Goal: Task Accomplishment & Management: Manage account settings

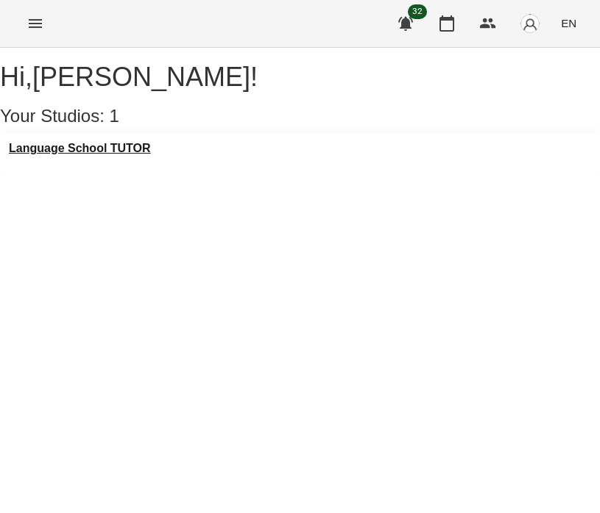
click at [135, 155] on h3 "Language School TUTOR" at bounding box center [80, 148] width 142 height 13
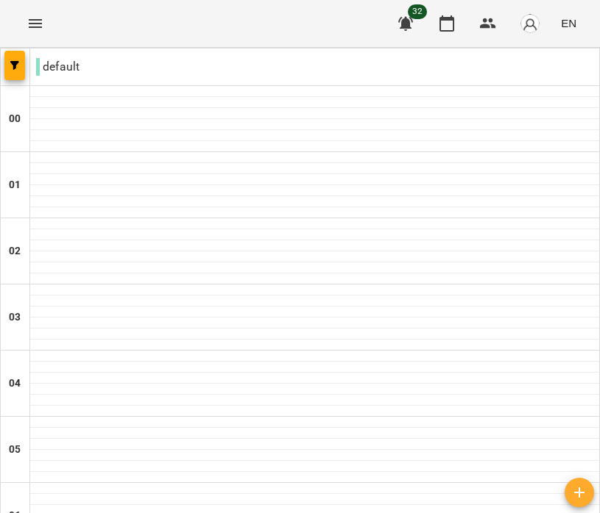
scroll to position [1177, 0]
type input "**********"
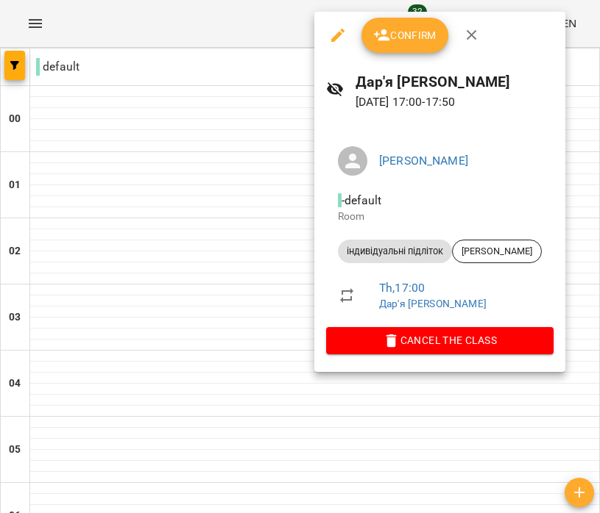
click at [241, 201] on div at bounding box center [300, 256] width 600 height 513
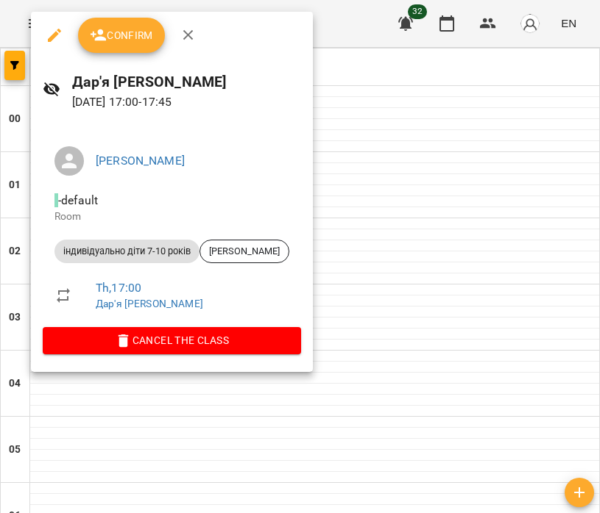
click at [433, 259] on div at bounding box center [300, 256] width 600 height 513
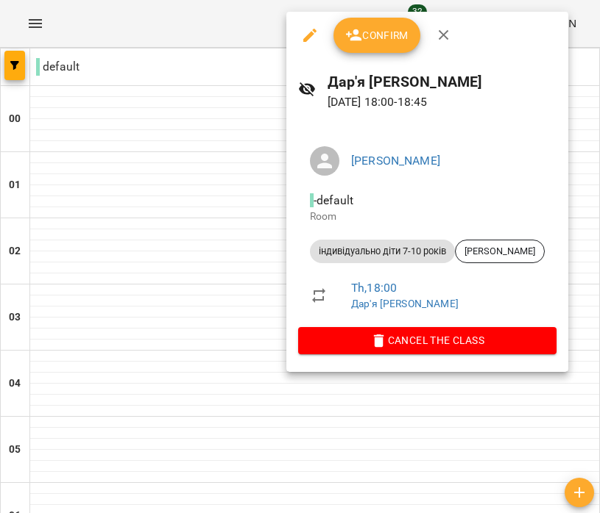
click at [105, 448] on div at bounding box center [300, 256] width 600 height 513
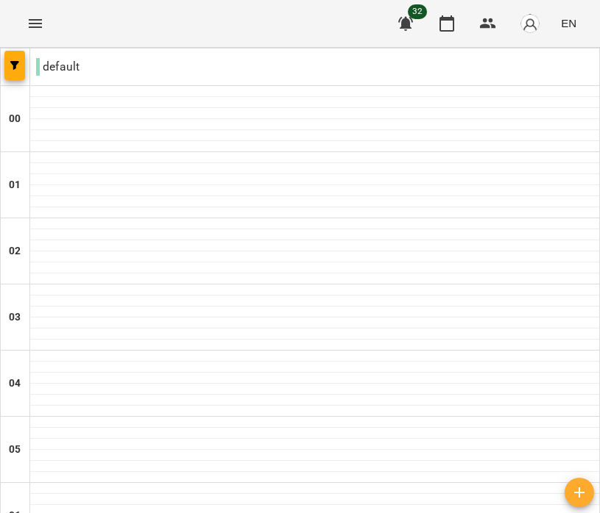
scroll to position [1032, 0]
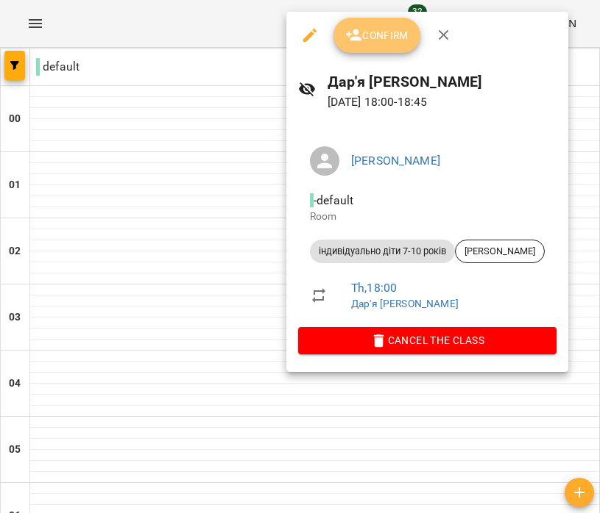
click at [384, 29] on span "Confirm" at bounding box center [376, 35] width 63 height 18
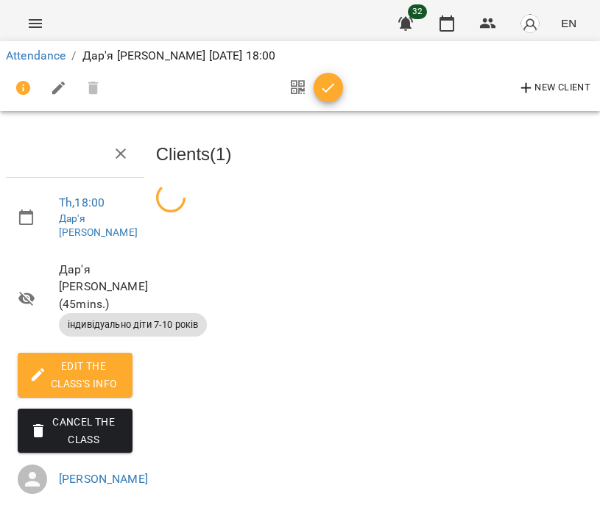
click at [24, 28] on button "Menu" at bounding box center [35, 23] width 35 height 35
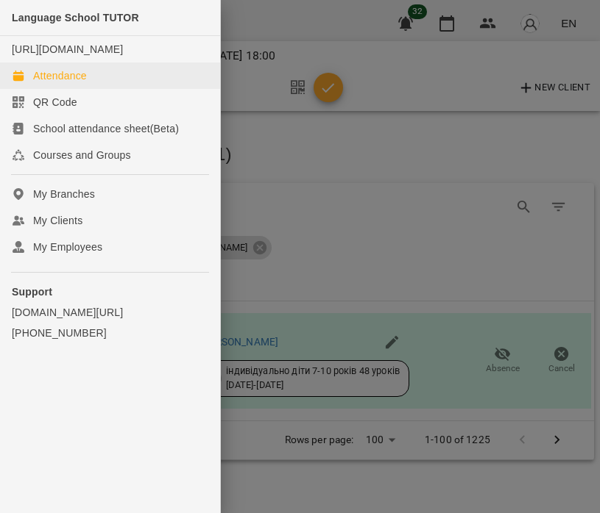
click at [68, 64] on link "Attendance" at bounding box center [110, 76] width 220 height 26
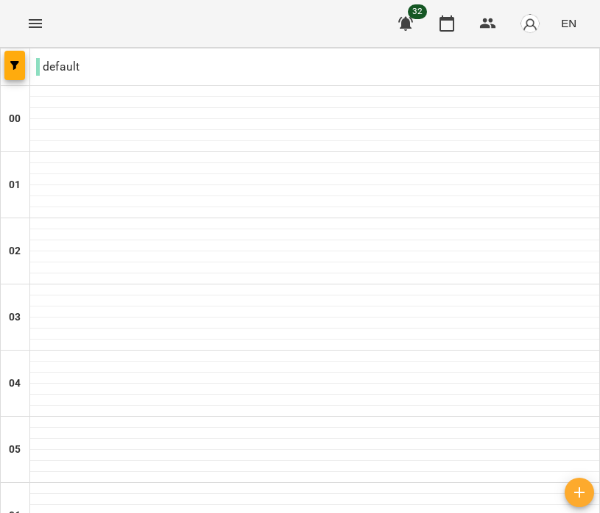
scroll to position [679, 0]
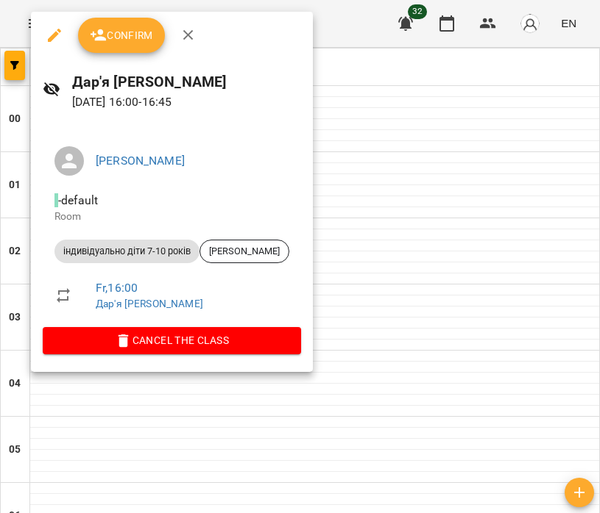
click at [399, 238] on div at bounding box center [300, 256] width 600 height 513
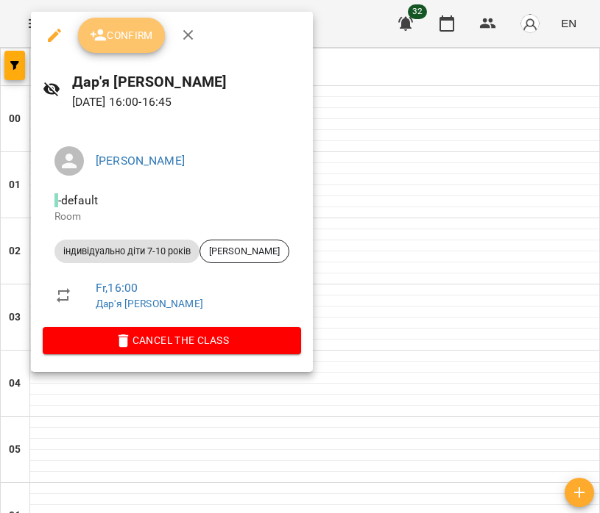
click at [130, 34] on span "Confirm" at bounding box center [121, 35] width 63 height 18
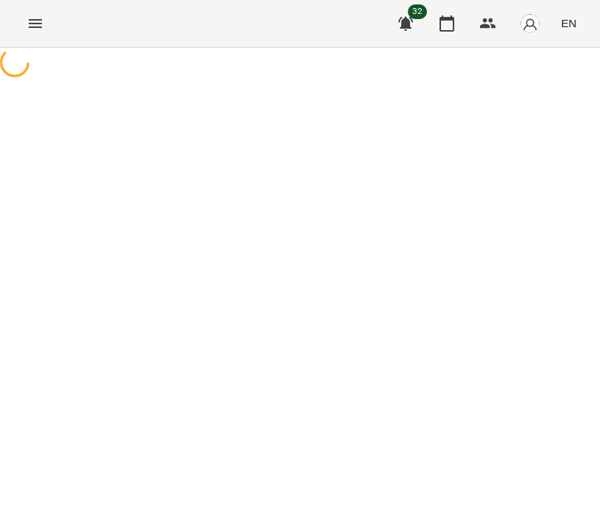
click at [35, 27] on icon "Menu" at bounding box center [35, 23] width 13 height 9
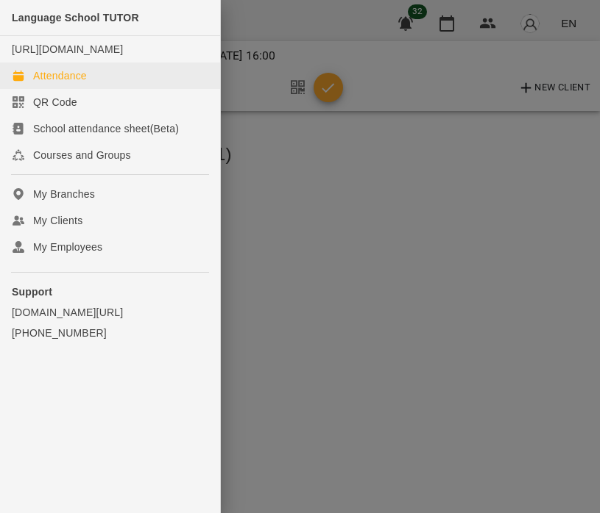
click at [83, 76] on div "Attendance" at bounding box center [60, 75] width 54 height 15
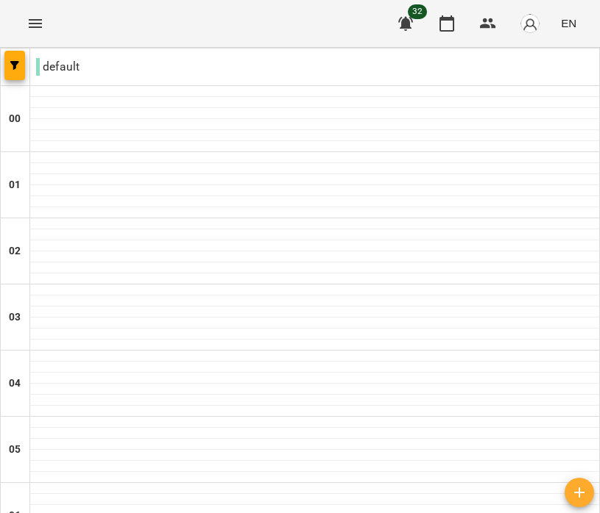
scroll to position [1177, 0]
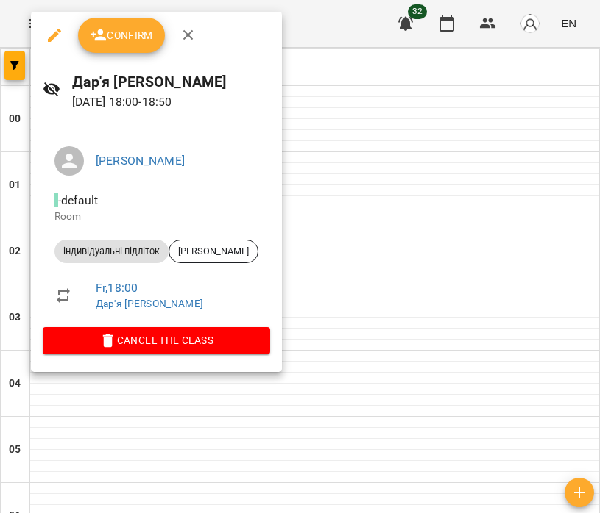
click at [146, 41] on span "Confirm" at bounding box center [121, 35] width 63 height 18
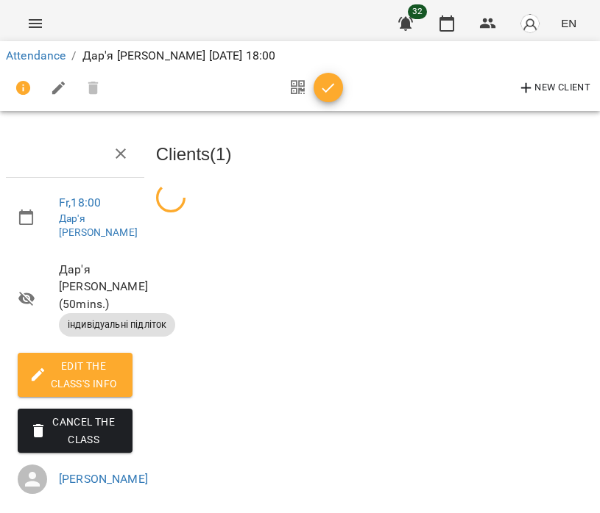
click at [32, 24] on icon "Menu" at bounding box center [35, 23] width 13 height 9
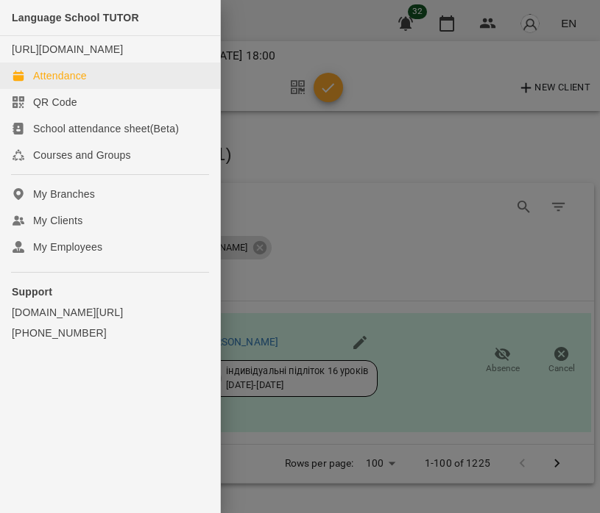
click at [89, 79] on link "Attendance" at bounding box center [110, 76] width 220 height 26
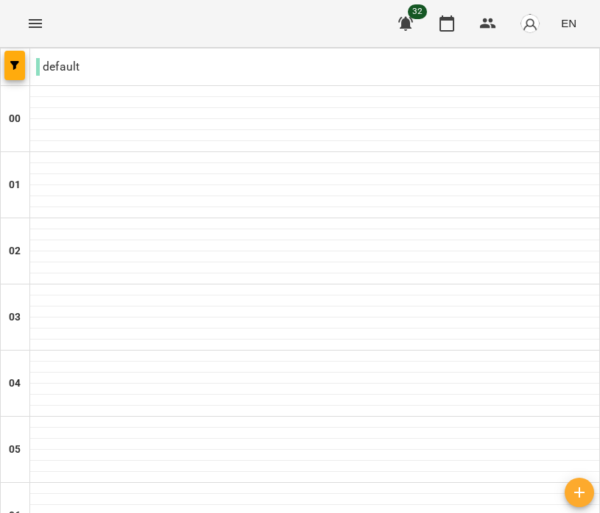
scroll to position [1177, 0]
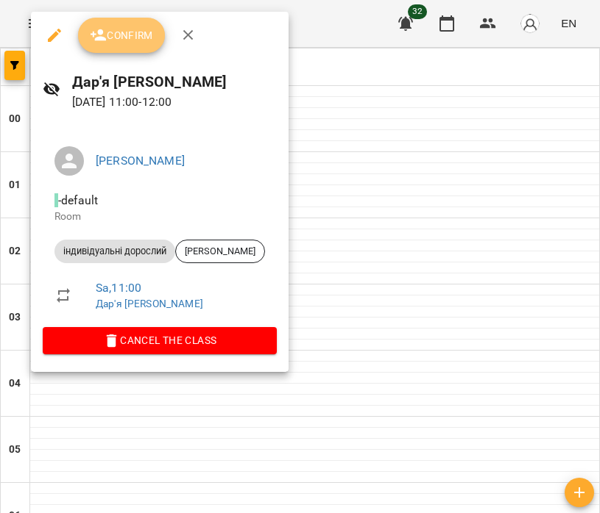
click at [118, 33] on span "Confirm" at bounding box center [121, 35] width 63 height 18
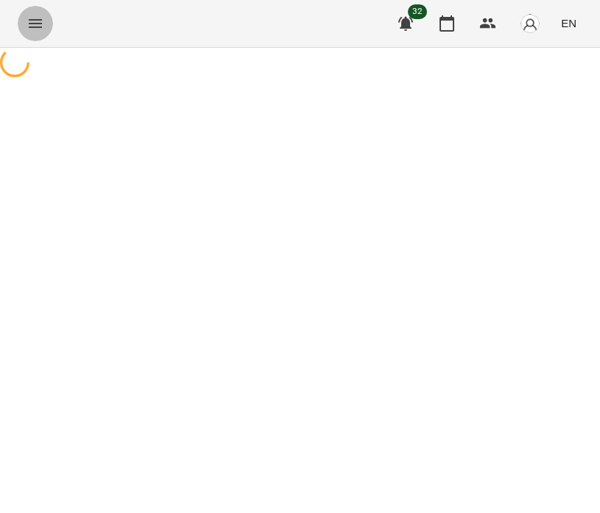
click at [33, 30] on icon "Menu" at bounding box center [35, 24] width 18 height 18
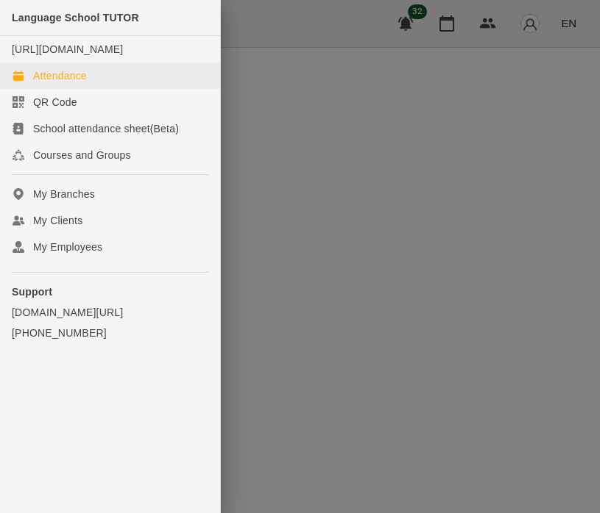
click at [82, 71] on div "Attendance" at bounding box center [60, 75] width 54 height 15
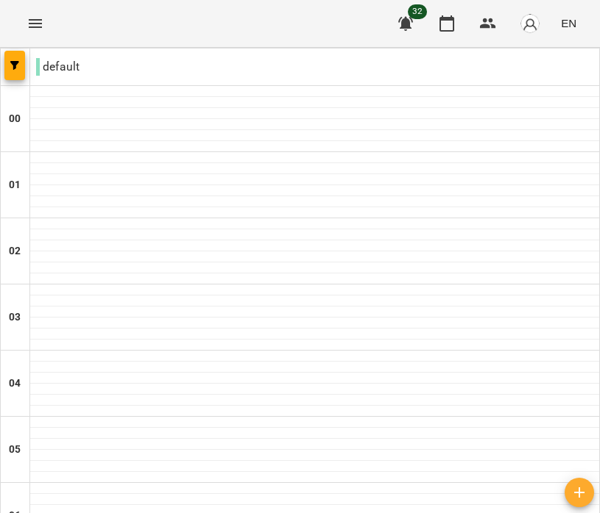
scroll to position [743, 0]
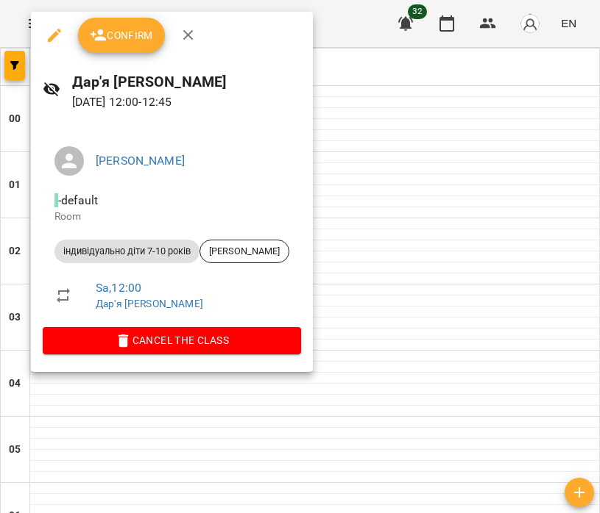
click at [424, 352] on div at bounding box center [300, 256] width 600 height 513
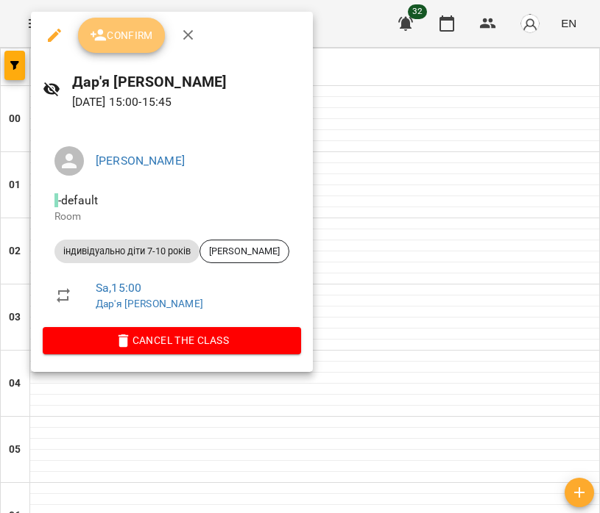
click at [126, 26] on span "Confirm" at bounding box center [121, 35] width 63 height 18
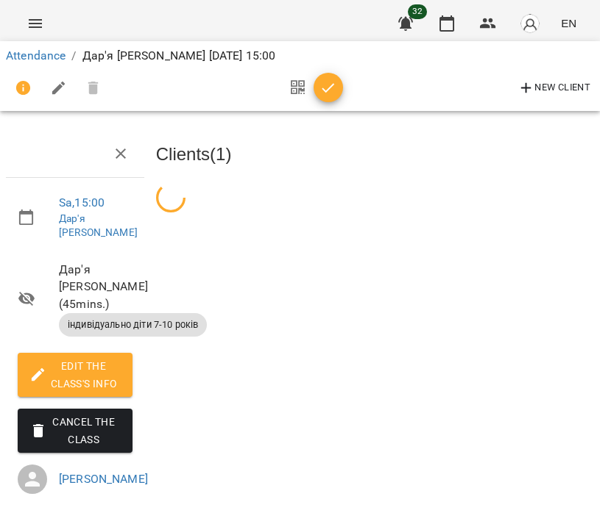
click at [40, 26] on icon "Menu" at bounding box center [35, 23] width 13 height 9
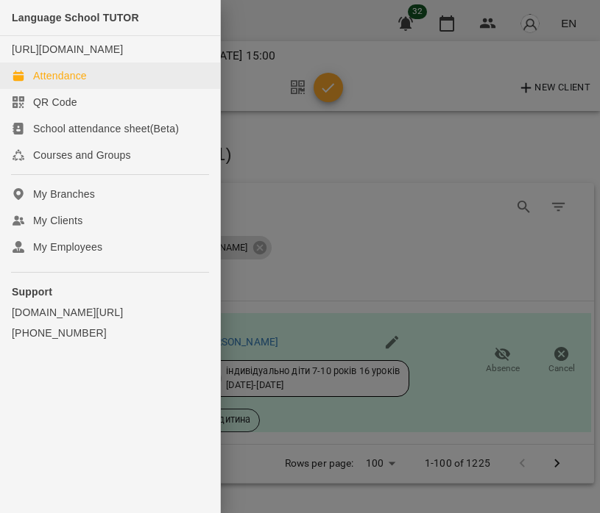
click at [64, 74] on div "Attendance" at bounding box center [60, 75] width 54 height 15
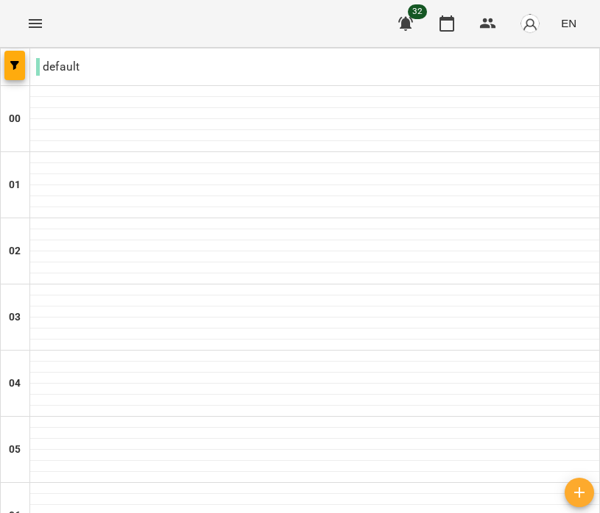
scroll to position [808, 0]
type input "**********"
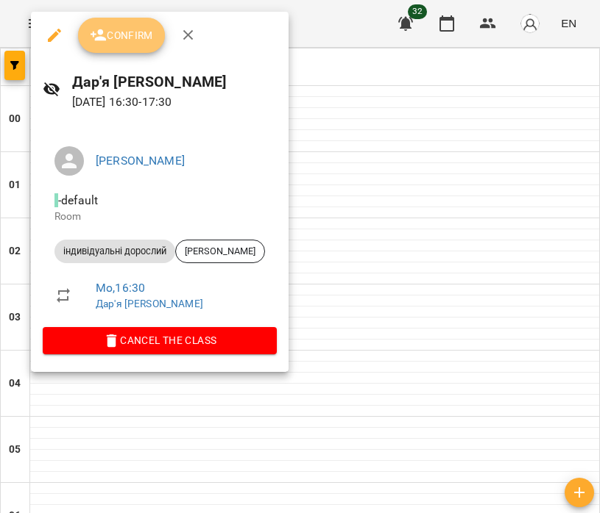
click at [115, 41] on span "Confirm" at bounding box center [121, 35] width 63 height 18
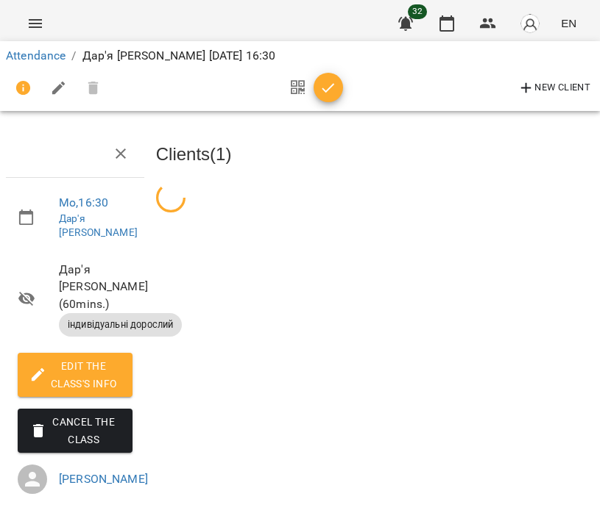
click at [26, 26] on button "Menu" at bounding box center [35, 23] width 35 height 35
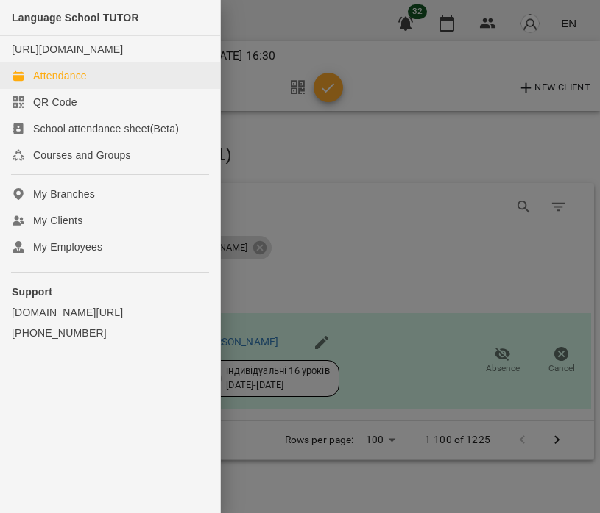
click at [75, 79] on div "Attendance" at bounding box center [60, 75] width 54 height 15
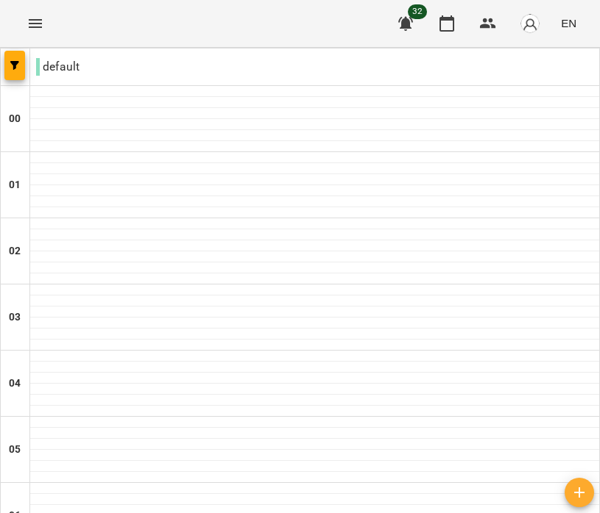
scroll to position [1176, 0]
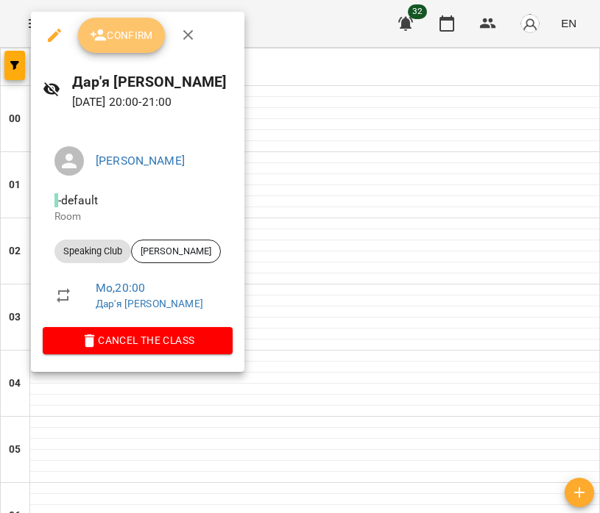
click at [115, 26] on span "Confirm" at bounding box center [121, 35] width 63 height 18
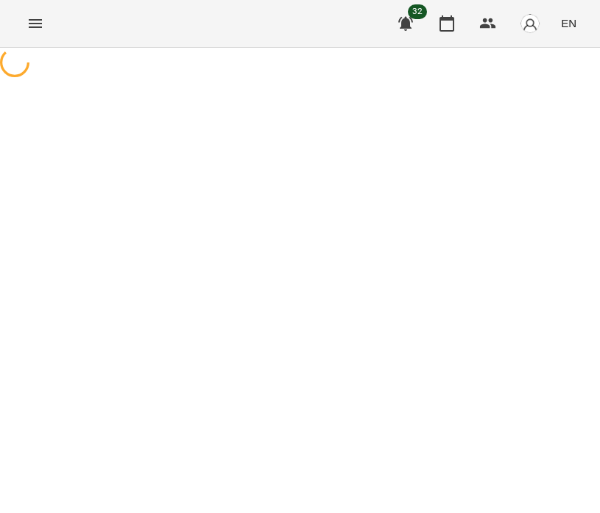
click at [35, 20] on icon "Menu" at bounding box center [35, 23] width 13 height 9
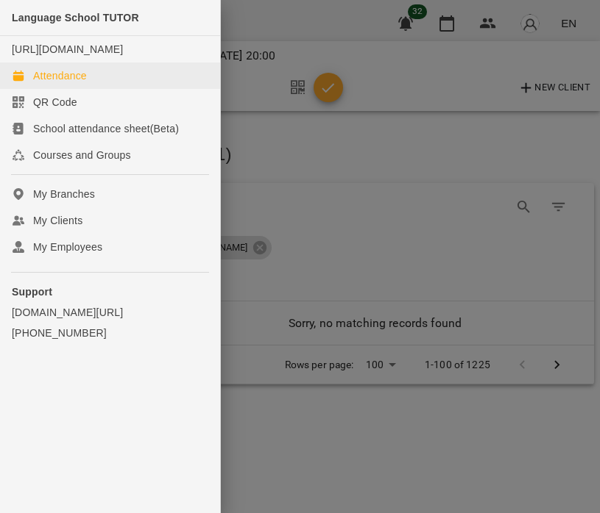
click at [73, 78] on div "Attendance" at bounding box center [60, 75] width 54 height 15
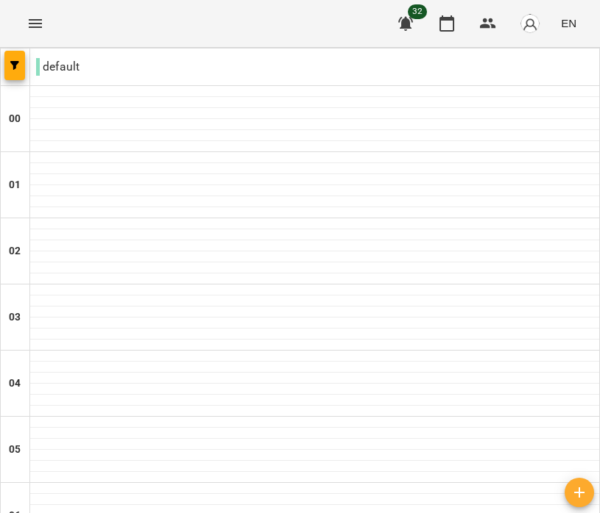
scroll to position [1016, 0]
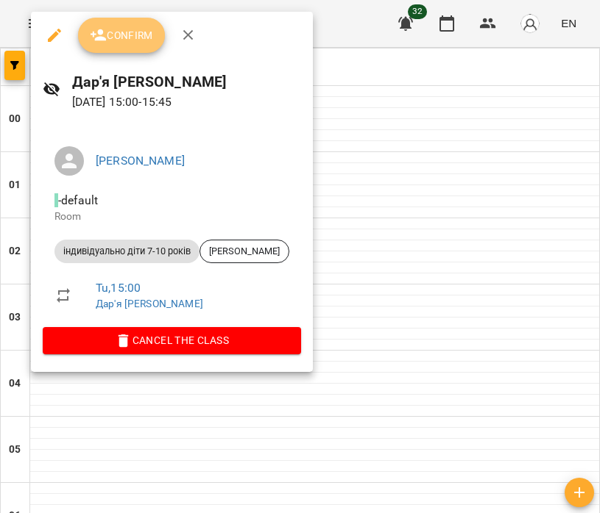
click at [132, 33] on span "Confirm" at bounding box center [121, 35] width 63 height 18
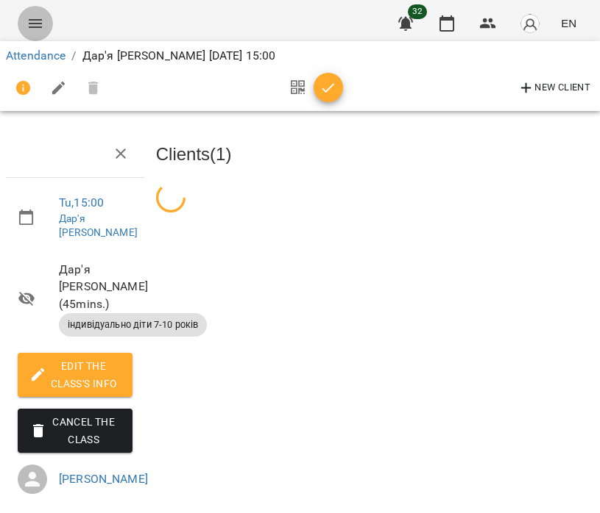
click at [40, 26] on icon "Menu" at bounding box center [35, 24] width 18 height 18
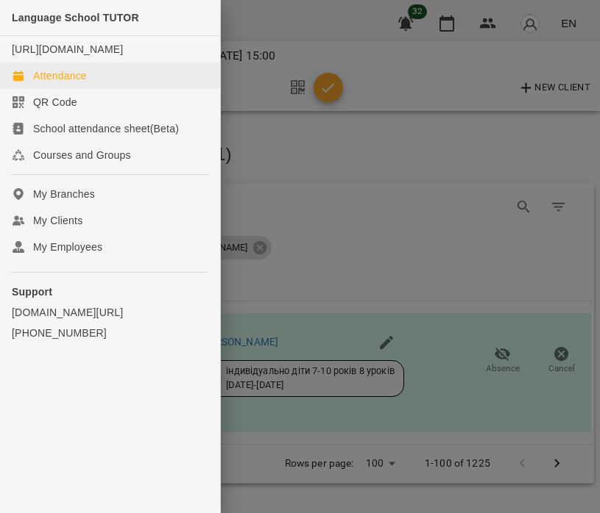
click at [85, 73] on div "Attendance" at bounding box center [60, 75] width 54 height 15
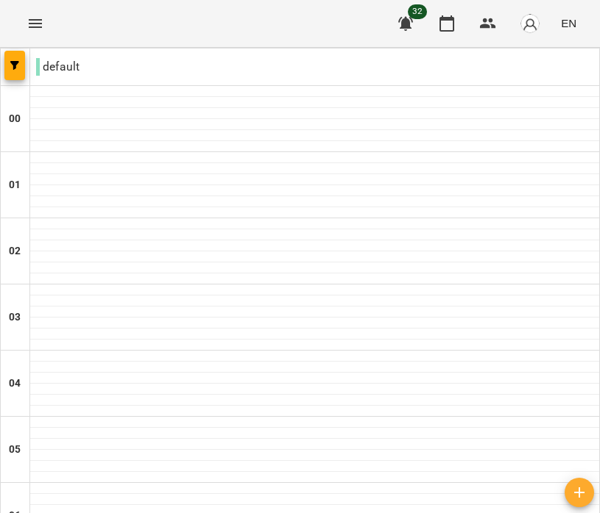
scroll to position [1086, 0]
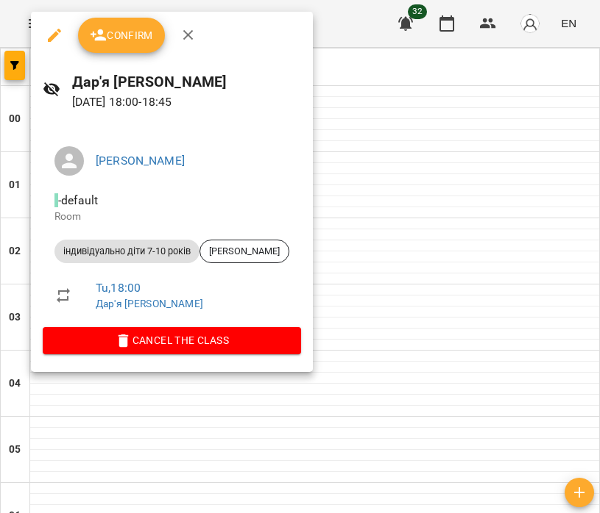
click at [369, 221] on div at bounding box center [300, 256] width 600 height 513
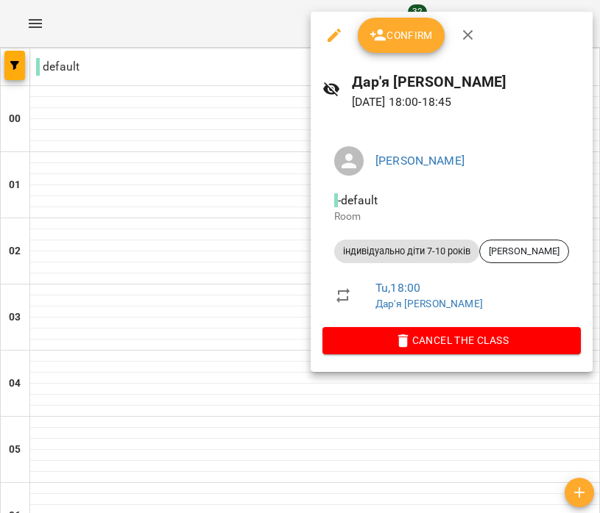
click at [409, 35] on span "Confirm" at bounding box center [400, 35] width 63 height 18
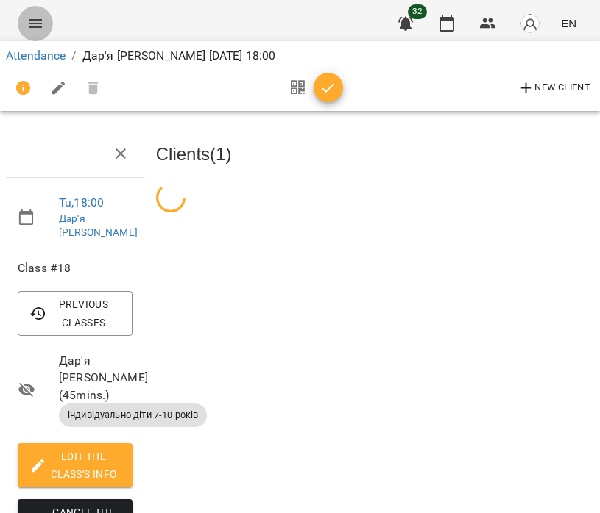
click at [34, 26] on icon "Menu" at bounding box center [35, 23] width 13 height 9
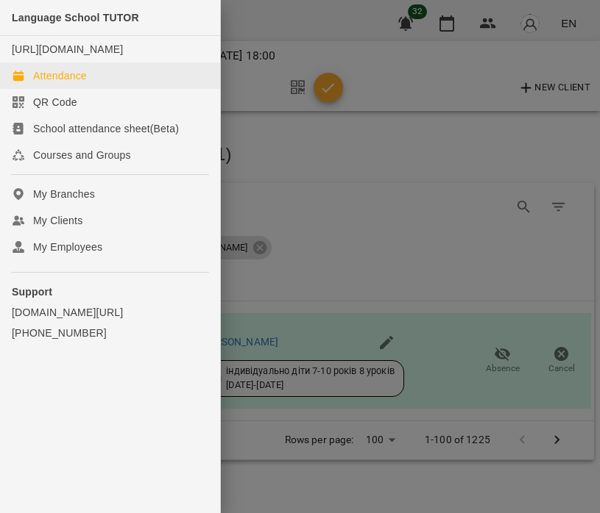
click at [79, 69] on div "Attendance" at bounding box center [60, 75] width 54 height 15
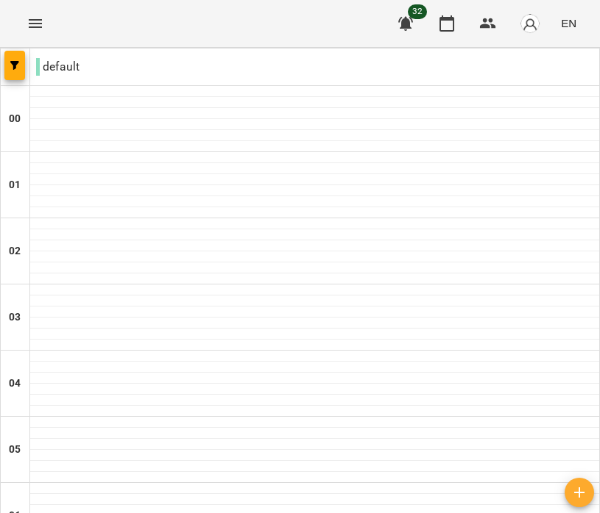
scroll to position [1142, 0]
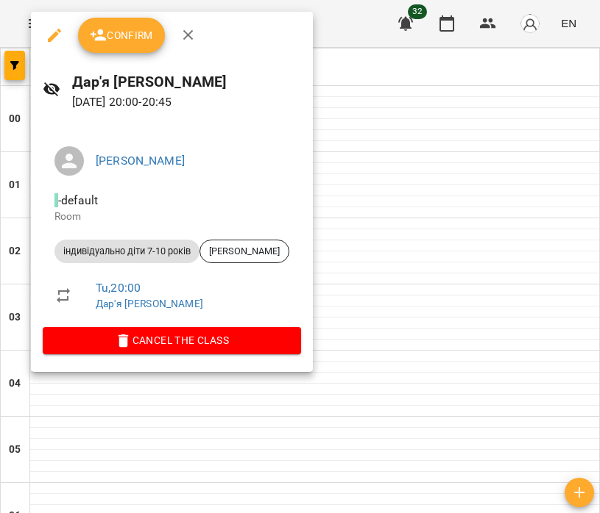
click at [352, 296] on div at bounding box center [300, 256] width 600 height 513
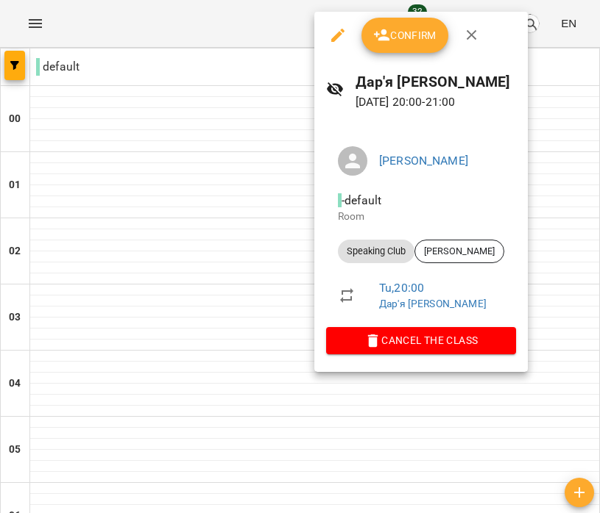
click at [254, 233] on div at bounding box center [300, 256] width 600 height 513
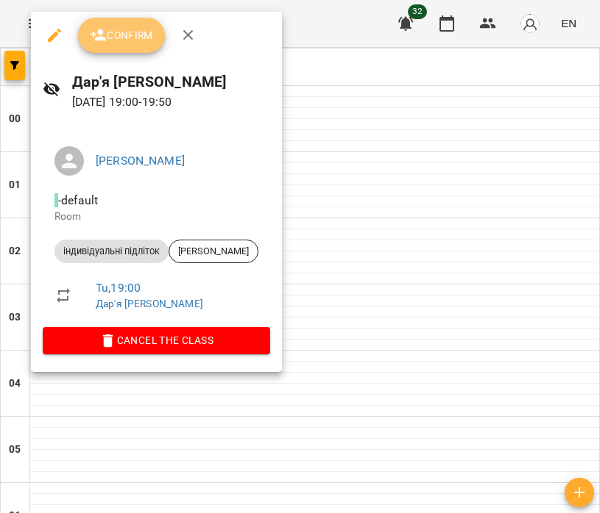
click at [113, 30] on span "Confirm" at bounding box center [121, 35] width 63 height 18
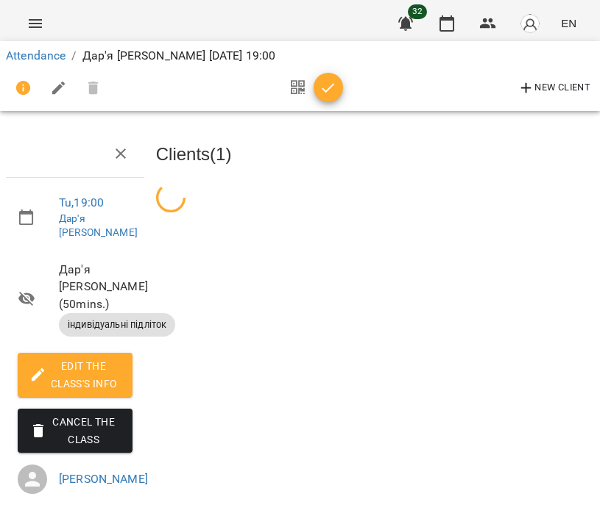
click at [34, 23] on icon "Menu" at bounding box center [35, 24] width 18 height 18
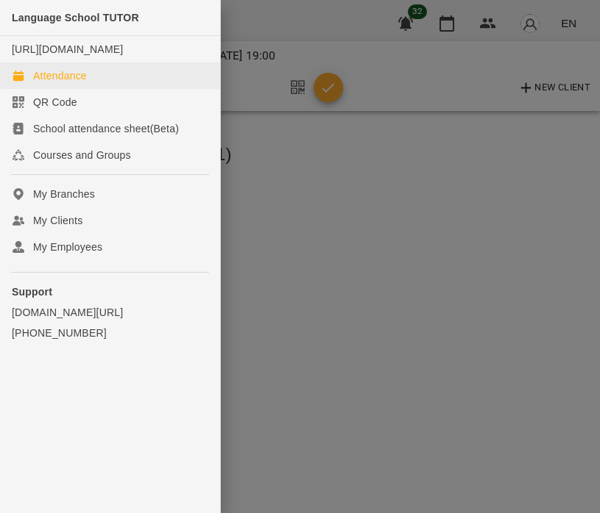
click at [81, 78] on div "Attendance" at bounding box center [60, 75] width 54 height 15
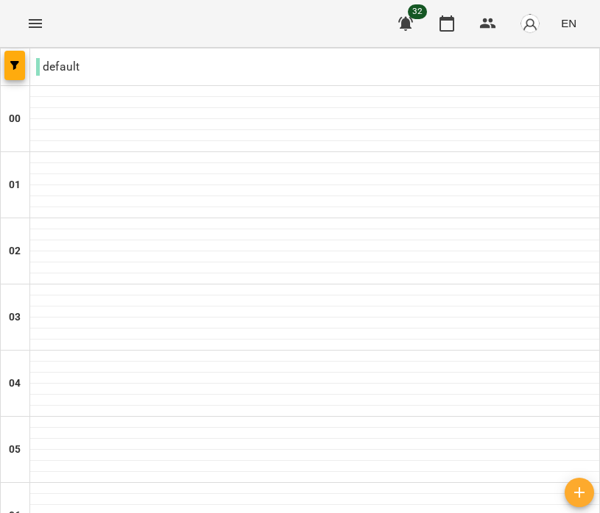
scroll to position [1169, 0]
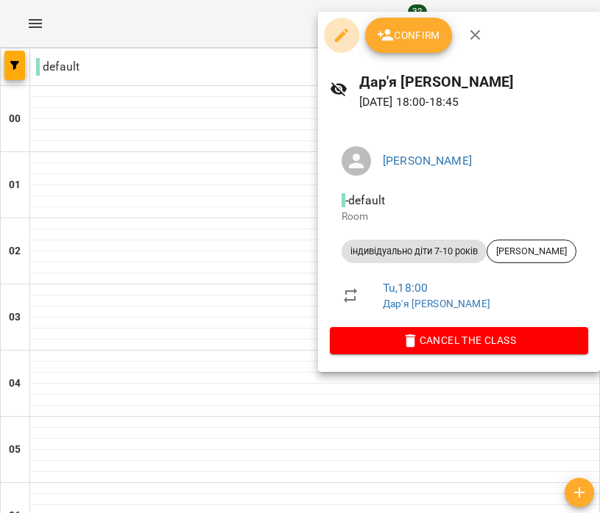
click at [336, 37] on icon "button" at bounding box center [341, 35] width 18 height 18
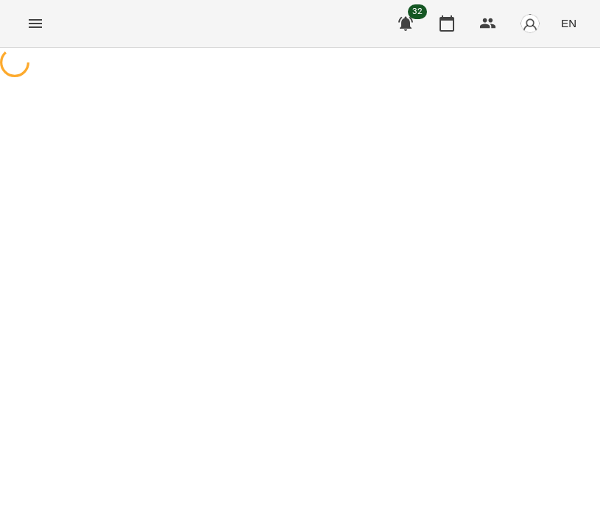
select select "**********"
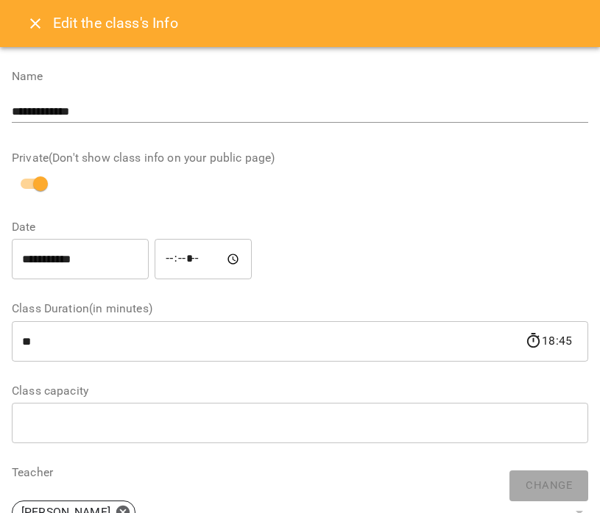
click at [34, 35] on button "Close" at bounding box center [35, 23] width 35 height 35
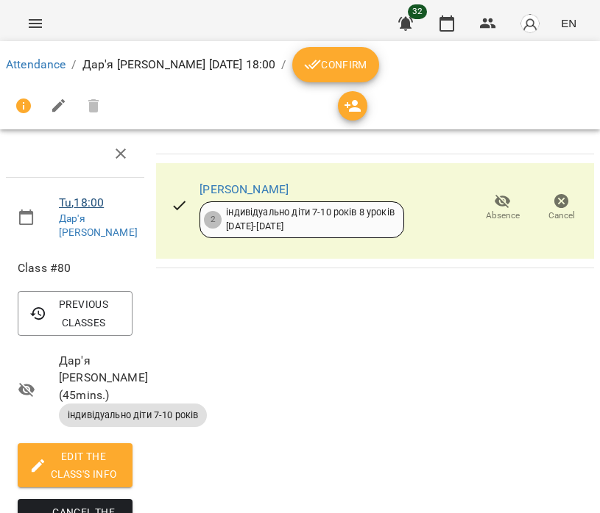
click at [97, 202] on link "Tu , 18:00" at bounding box center [81, 203] width 45 height 14
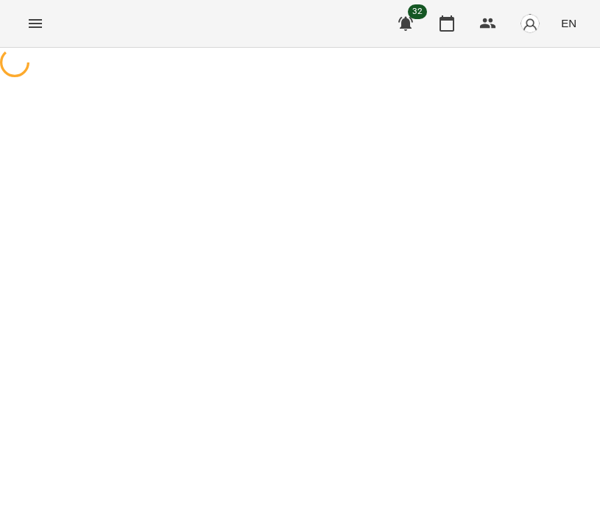
select select "*"
select select "**********"
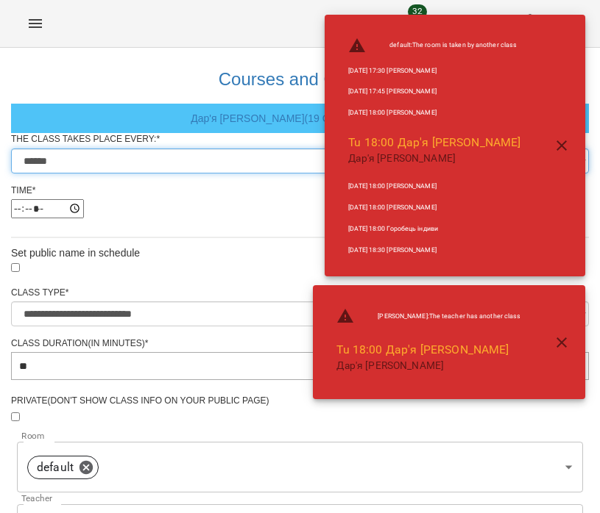
select select "*"
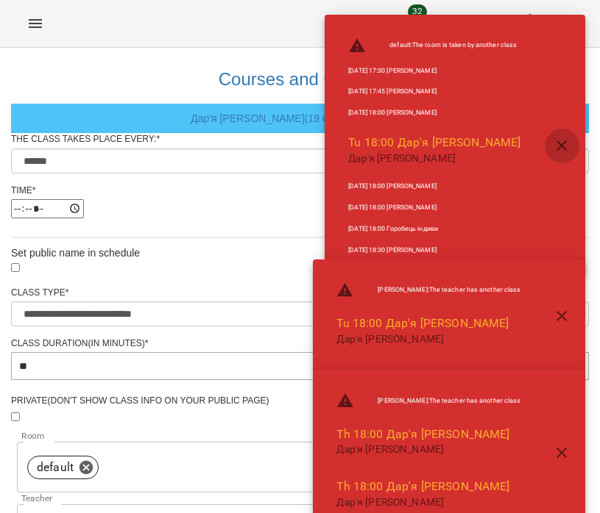
click at [561, 150] on icon "button" at bounding box center [561, 146] width 18 height 18
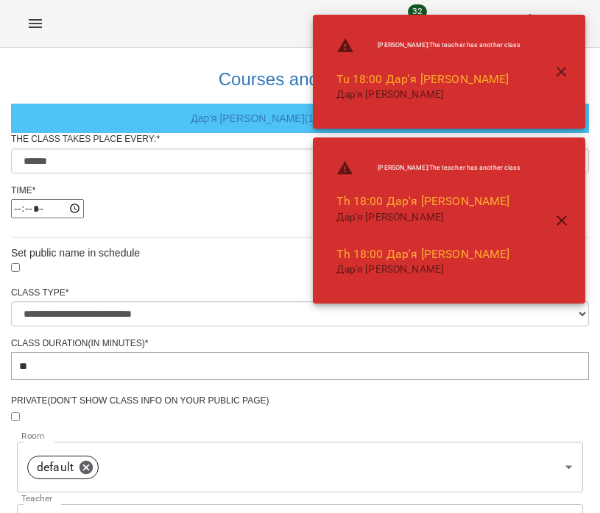
click at [563, 92] on div "[PERSON_NAME] : The teacher has another class Tu 18:00 Дар'я [PERSON_NAME]'я [P…" at bounding box center [449, 72] width 272 height 114
click at [564, 70] on icon "button" at bounding box center [561, 72] width 10 height 10
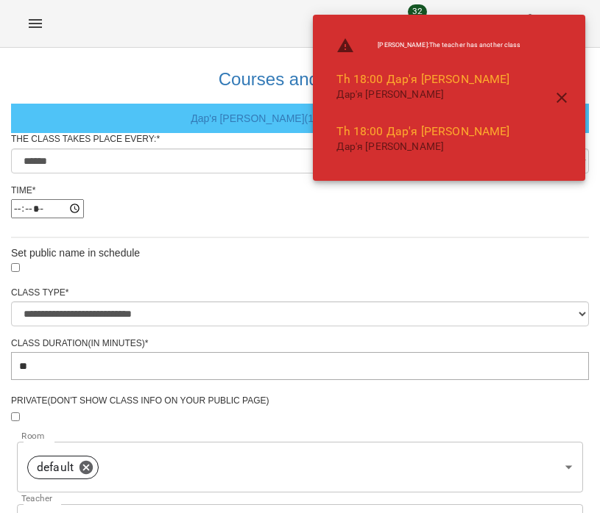
click at [558, 101] on icon "button" at bounding box center [561, 98] width 10 height 10
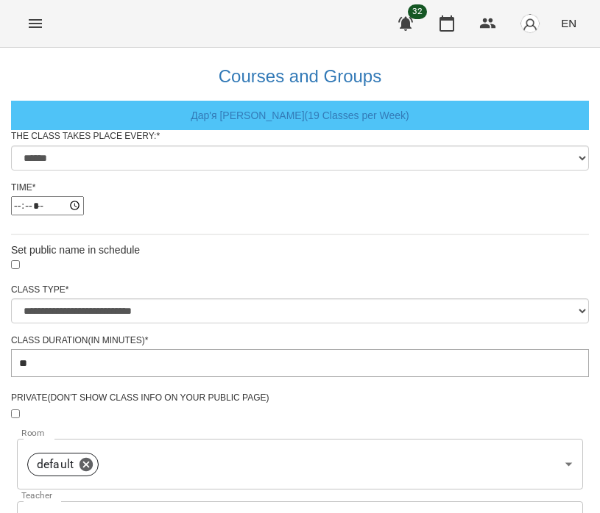
scroll to position [586, 0]
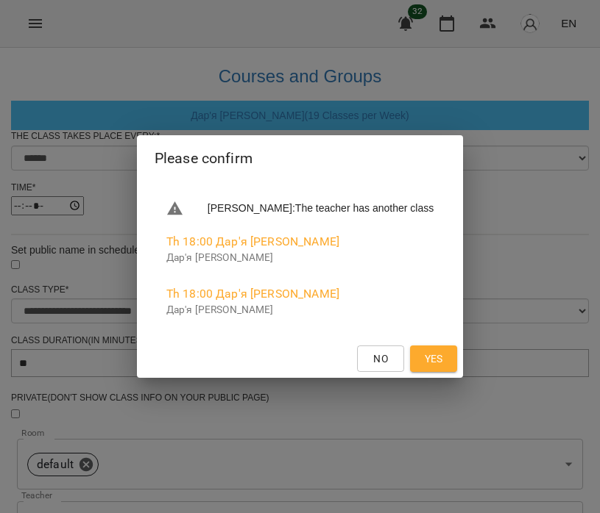
click at [445, 358] on span "Yes" at bounding box center [434, 359] width 24 height 18
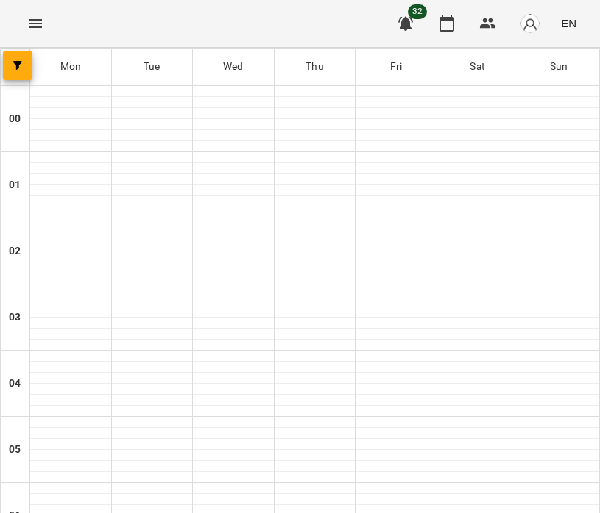
click at [39, 19] on icon "Menu" at bounding box center [35, 24] width 18 height 18
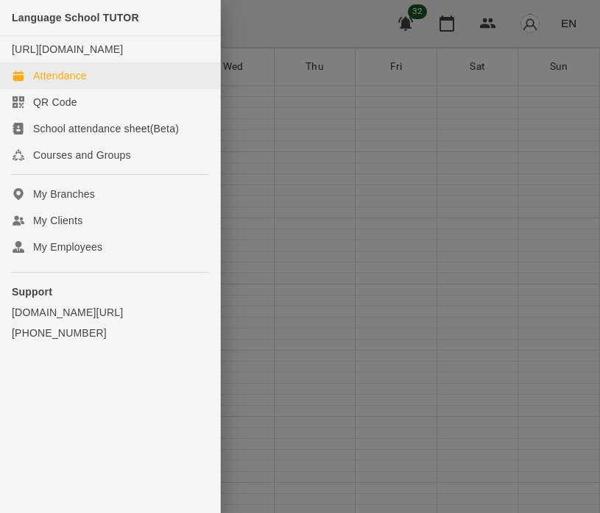
click at [104, 85] on link "Attendance" at bounding box center [110, 76] width 220 height 26
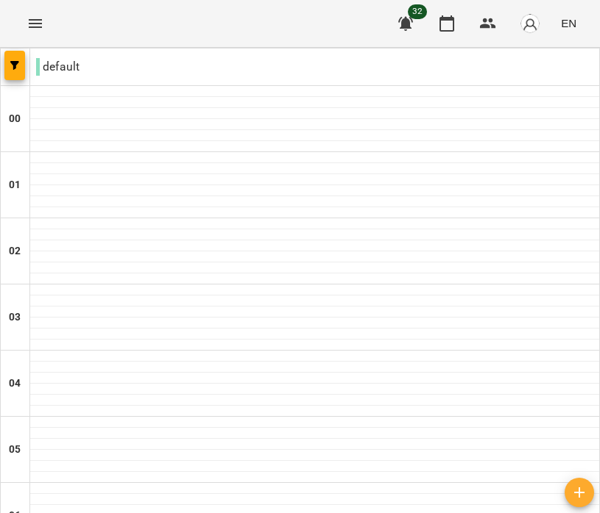
scroll to position [1100, 0]
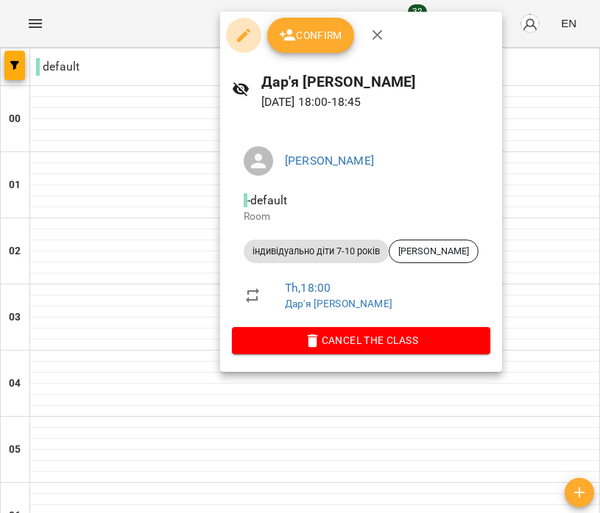
click at [246, 40] on icon "button" at bounding box center [244, 35] width 18 height 18
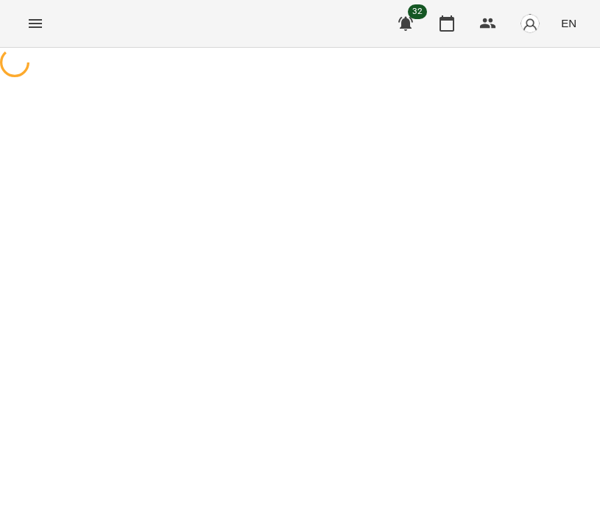
select select "**********"
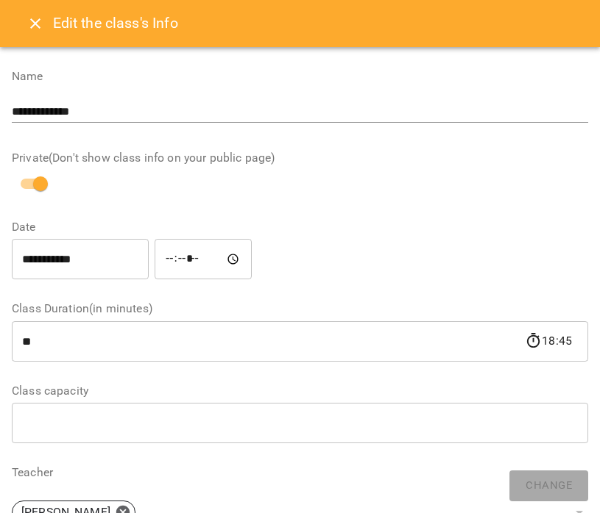
click at [33, 25] on icon "Close" at bounding box center [35, 23] width 10 height 10
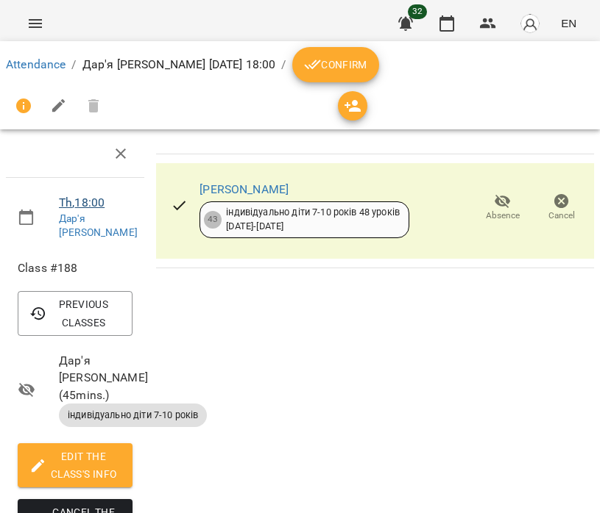
click at [75, 199] on link "Th , 18:00" at bounding box center [82, 203] width 46 height 14
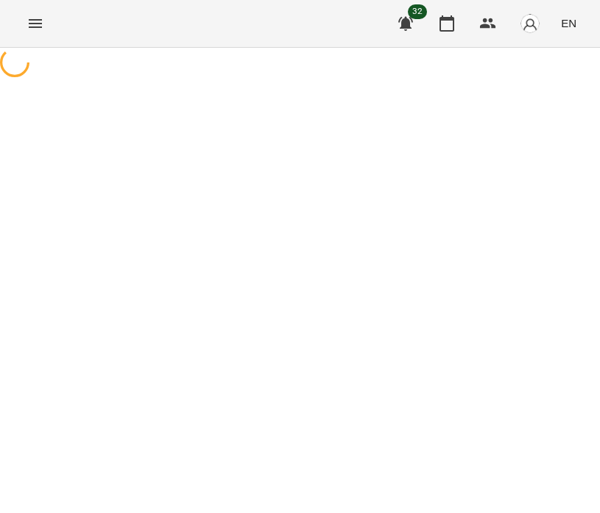
select select "*"
select select "**********"
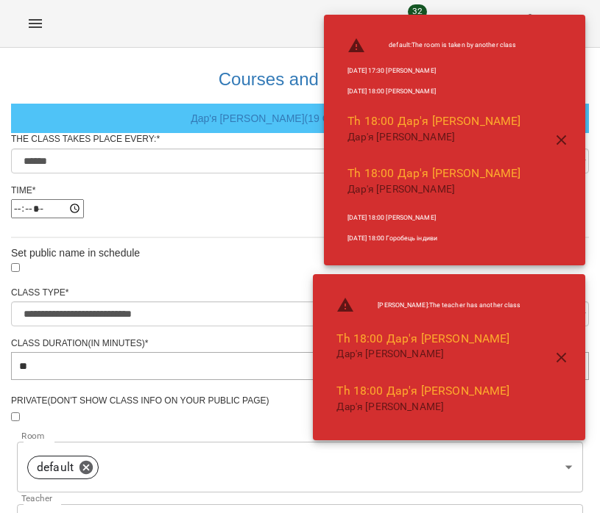
click at [567, 141] on icon "button" at bounding box center [561, 141] width 18 height 18
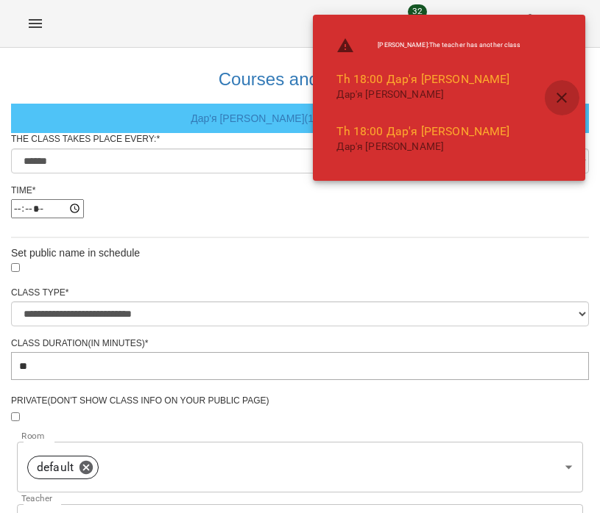
click at [565, 103] on icon "button" at bounding box center [561, 98] width 18 height 18
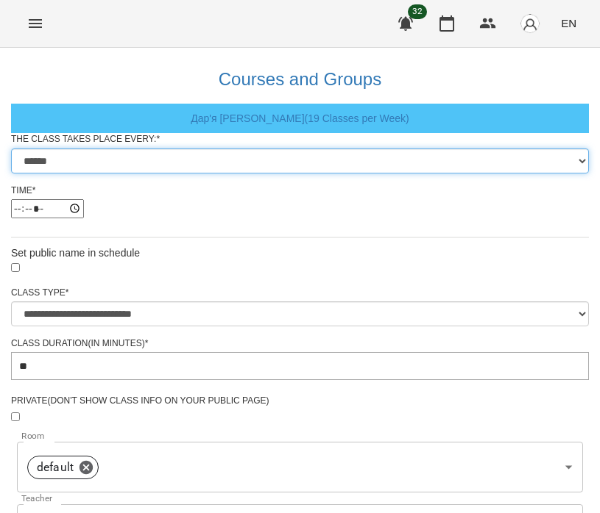
select select "*"
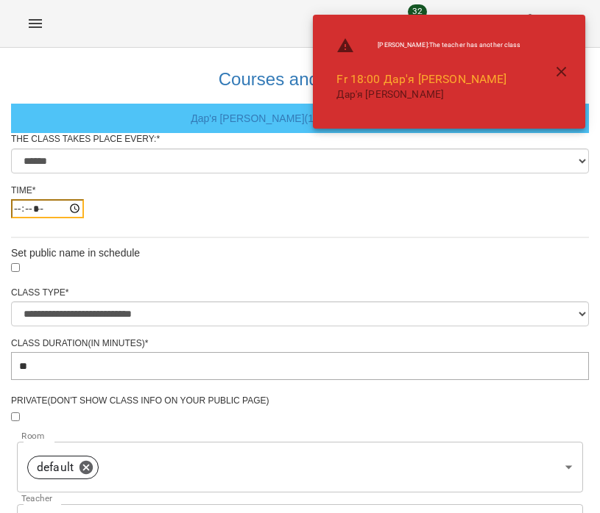
click at [84, 218] on input "*****" at bounding box center [47, 208] width 73 height 19
click at [311, 197] on div "Time *" at bounding box center [299, 191] width 577 height 13
click at [550, 71] on button "button" at bounding box center [561, 71] width 35 height 35
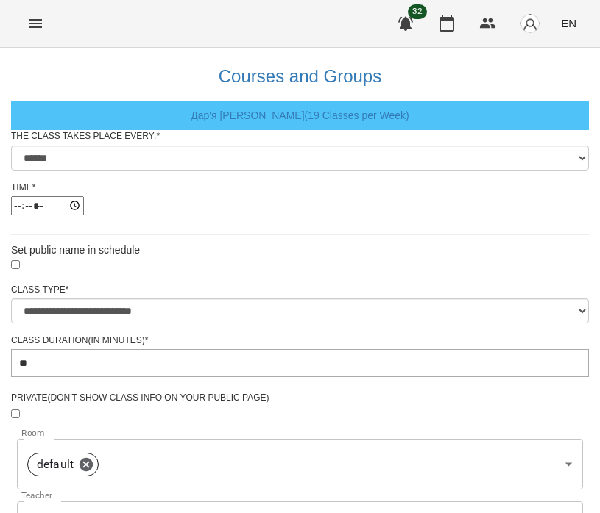
scroll to position [586, 0]
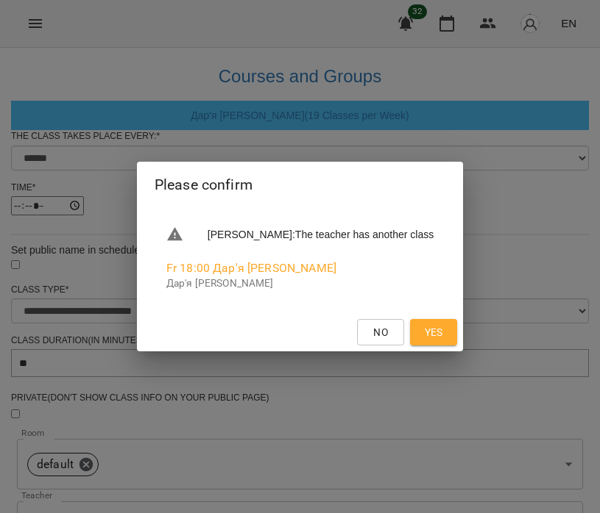
click at [443, 337] on span "Yes" at bounding box center [433, 333] width 18 height 18
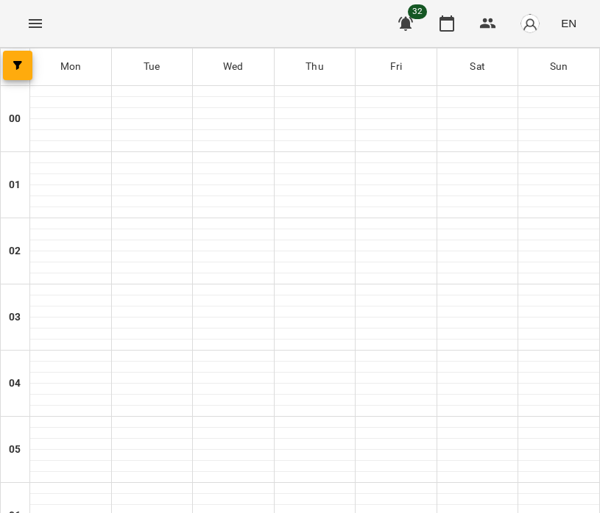
scroll to position [936, 0]
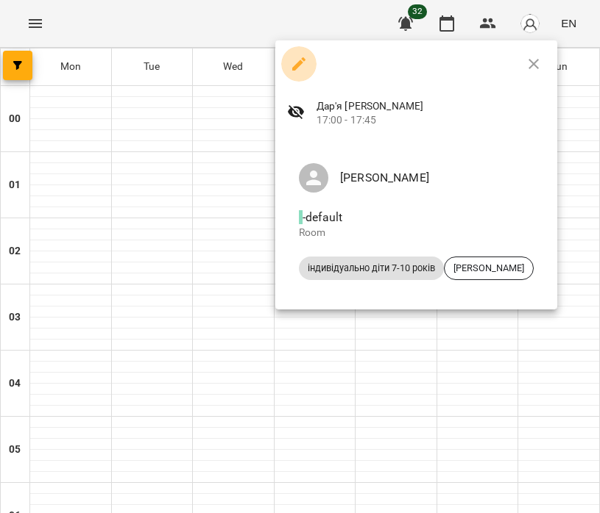
click at [298, 60] on icon "button" at bounding box center [299, 64] width 18 height 18
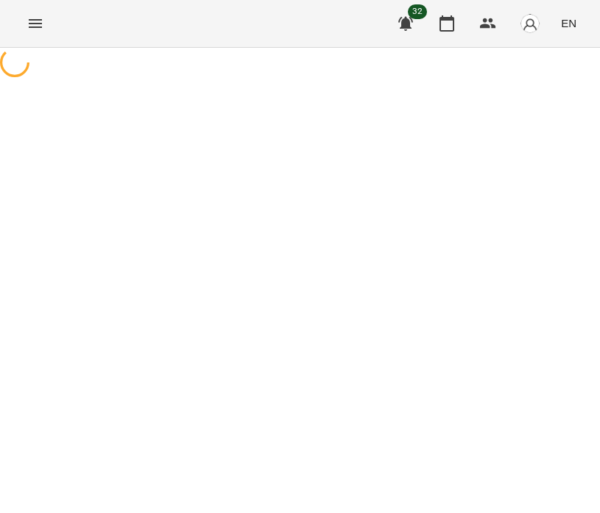
select select "*"
select select "**********"
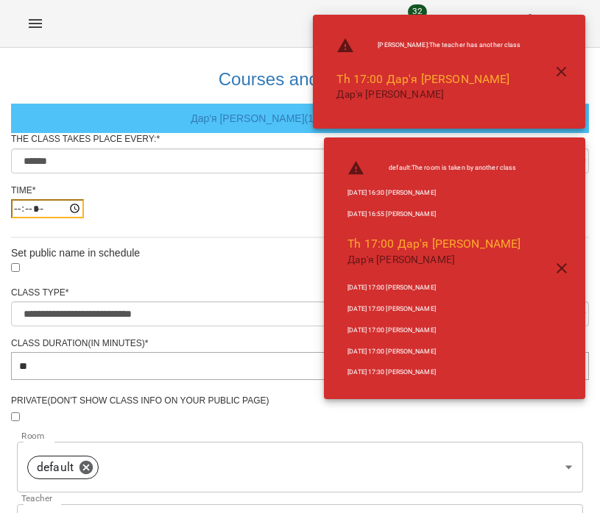
click at [84, 218] on input "*****" at bounding box center [47, 208] width 73 height 19
type input "*****"
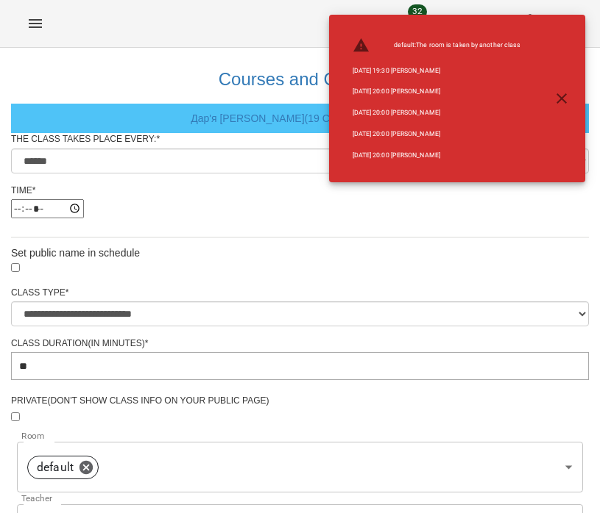
click at [235, 238] on div "The class takes place every: * ****** ******* ********* ******** ****** *******…" at bounding box center [299, 185] width 577 height 104
click at [564, 96] on icon "button" at bounding box center [561, 99] width 18 height 18
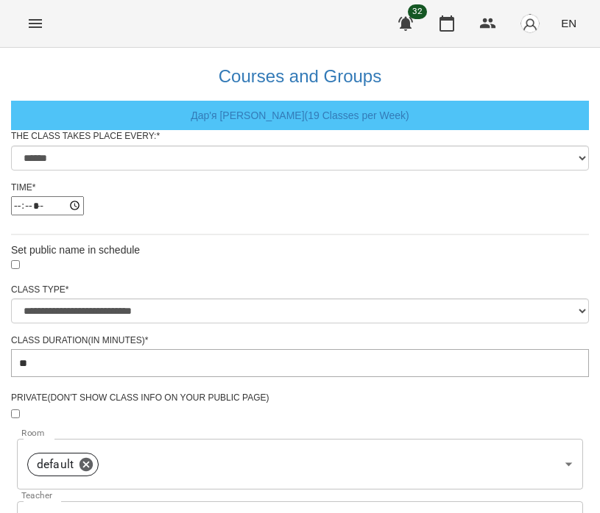
scroll to position [586, 0]
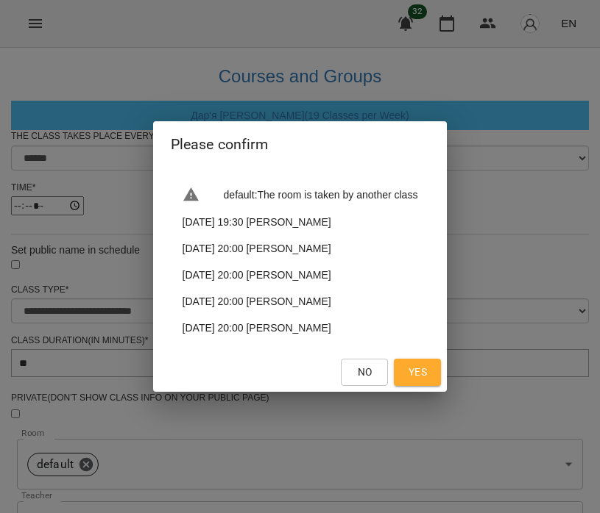
click at [427, 374] on span "Yes" at bounding box center [417, 372] width 18 height 18
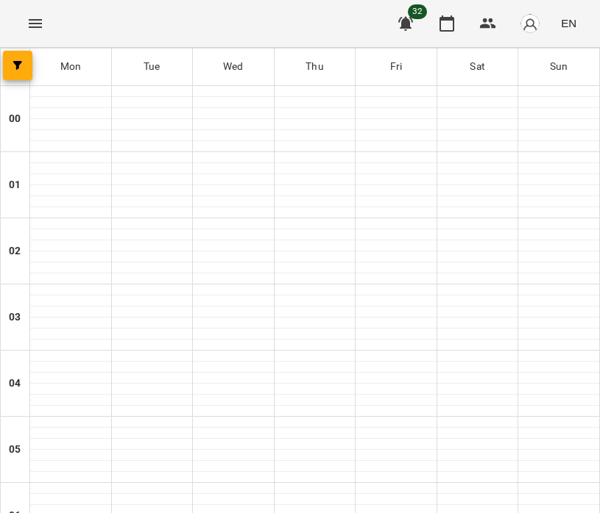
scroll to position [1038, 0]
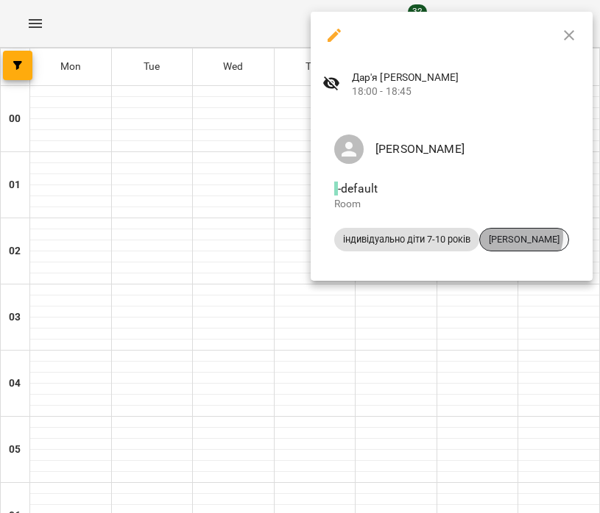
click at [524, 238] on span "[PERSON_NAME]" at bounding box center [524, 239] width 88 height 13
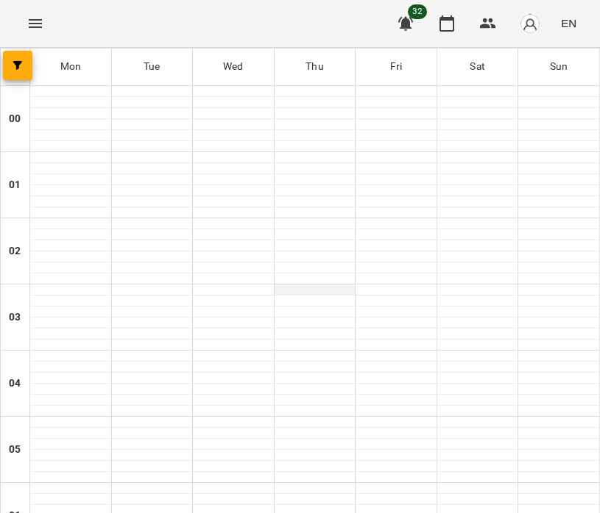
scroll to position [996, 0]
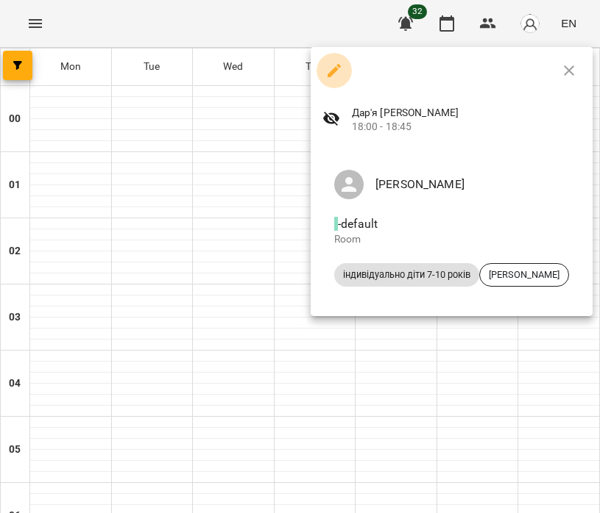
click at [337, 71] on icon "button" at bounding box center [334, 71] width 18 height 18
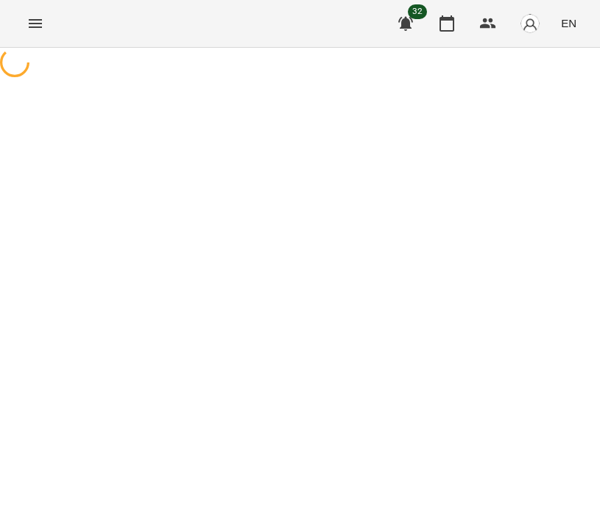
select select "*"
select select "**********"
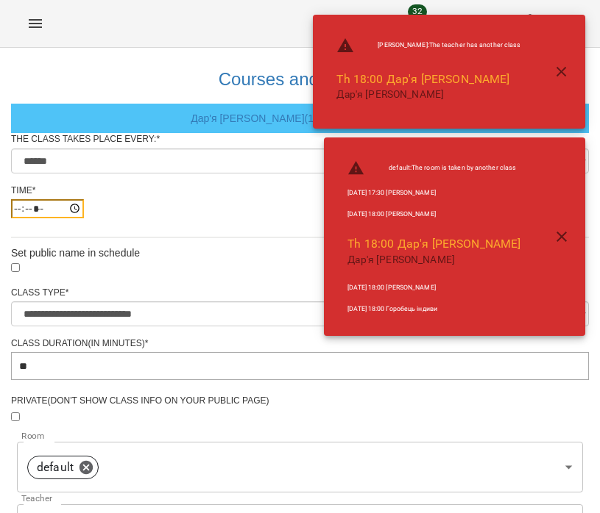
click at [84, 218] on input "*****" at bounding box center [47, 208] width 73 height 19
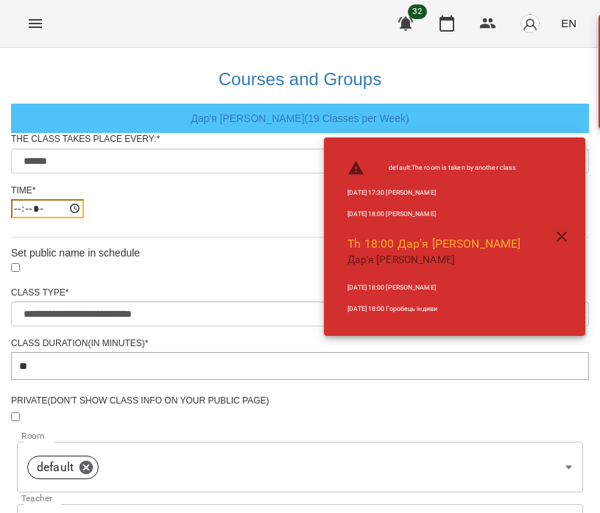
click at [84, 218] on input "*****" at bounding box center [47, 208] width 73 height 19
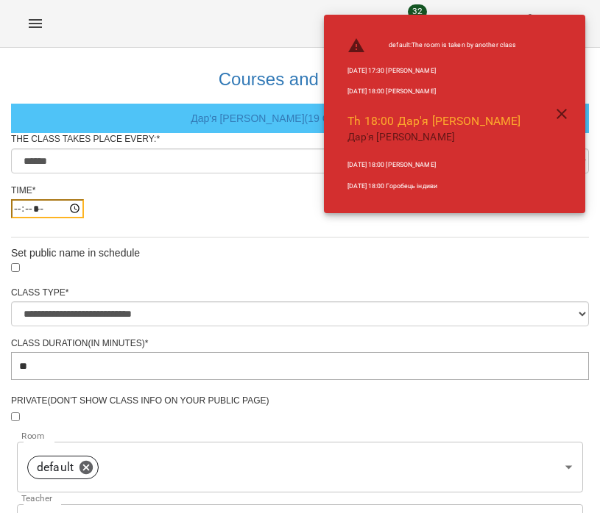
type input "*****"
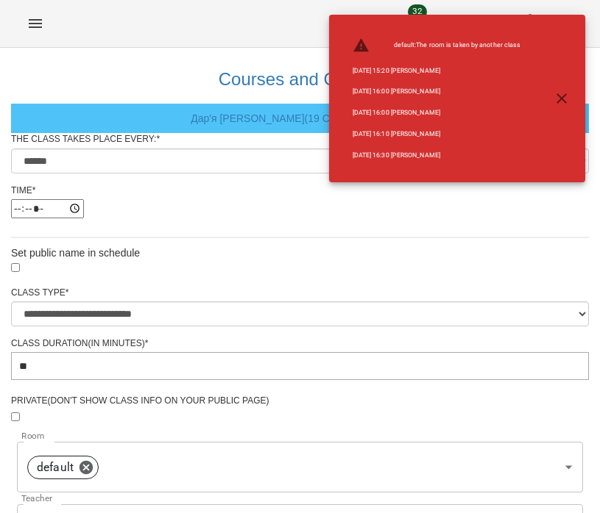
click at [570, 104] on icon "button" at bounding box center [561, 99] width 18 height 18
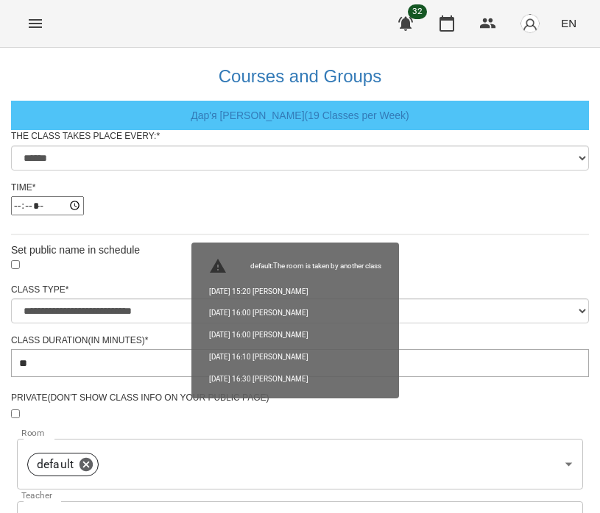
scroll to position [586, 0]
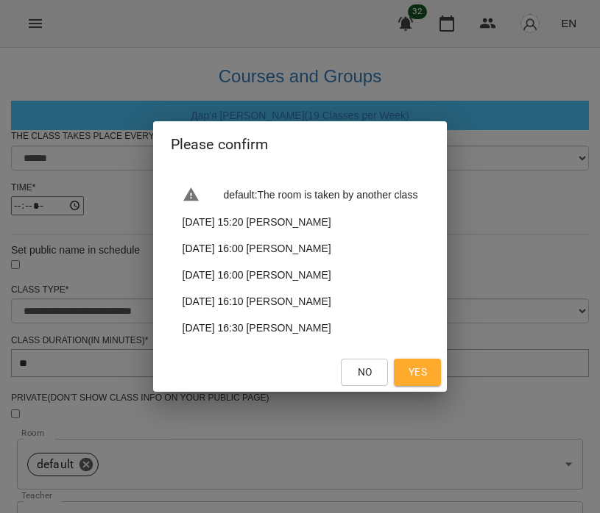
click at [427, 375] on span "Yes" at bounding box center [417, 372] width 18 height 18
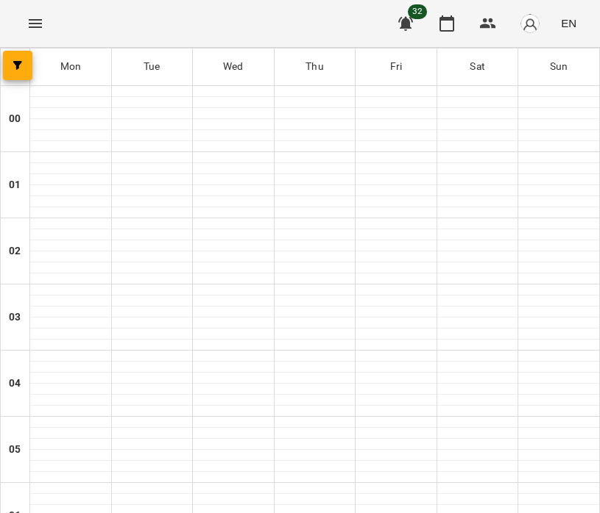
scroll to position [950, 0]
click at [41, 29] on icon "Menu" at bounding box center [35, 24] width 18 height 18
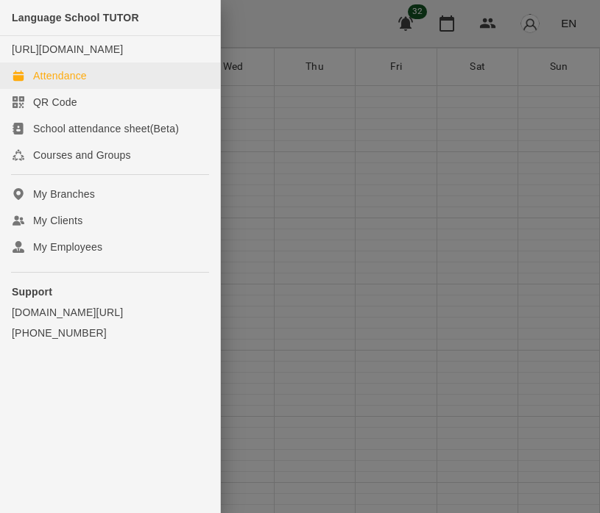
click at [93, 87] on link "Attendance" at bounding box center [110, 76] width 220 height 26
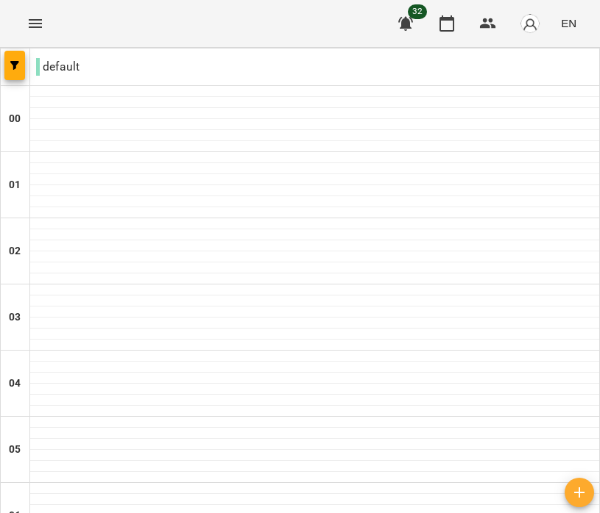
scroll to position [950, 0]
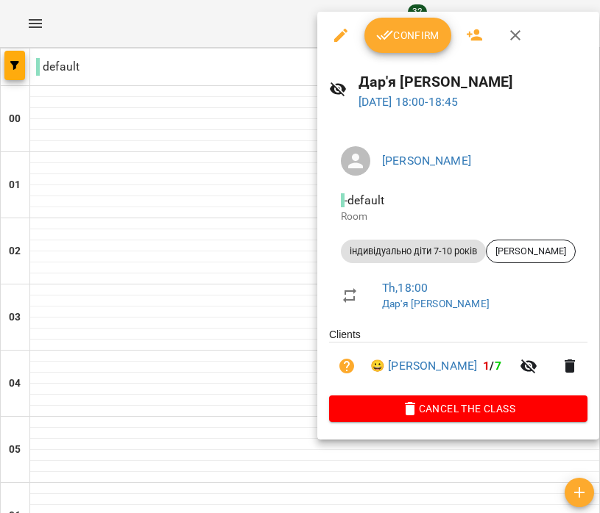
click at [190, 337] on div at bounding box center [300, 256] width 600 height 513
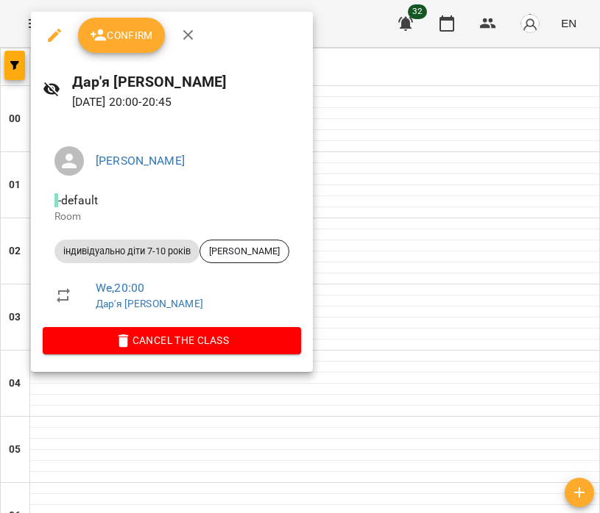
click at [449, 249] on div at bounding box center [300, 256] width 600 height 513
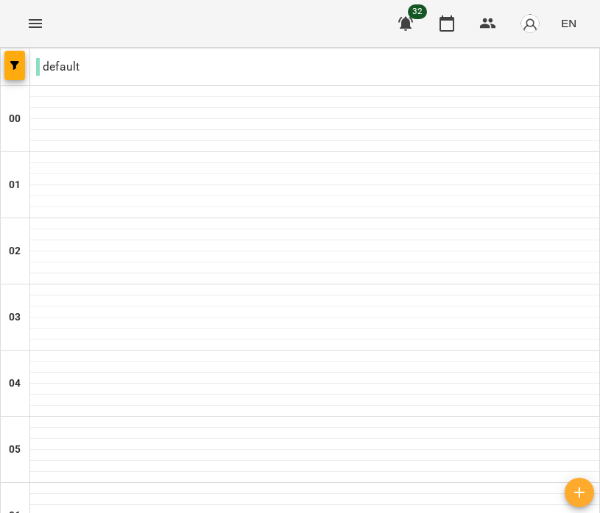
type input "**********"
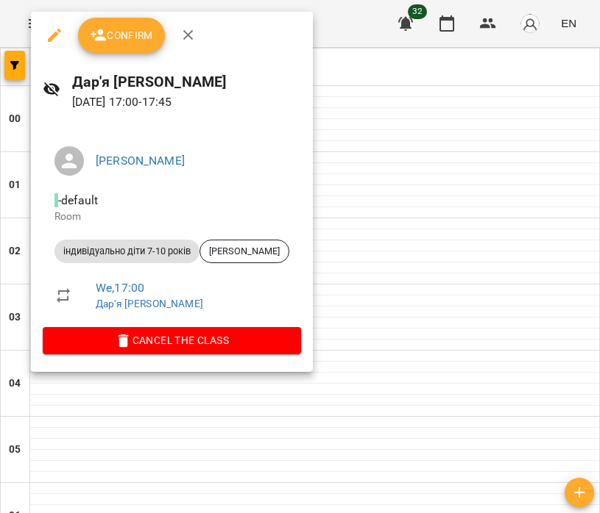
click at [367, 451] on div at bounding box center [300, 256] width 600 height 513
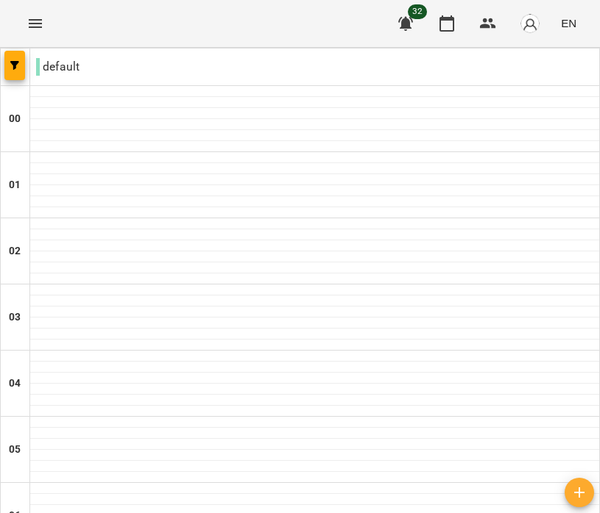
scroll to position [728, 0]
type input "**********"
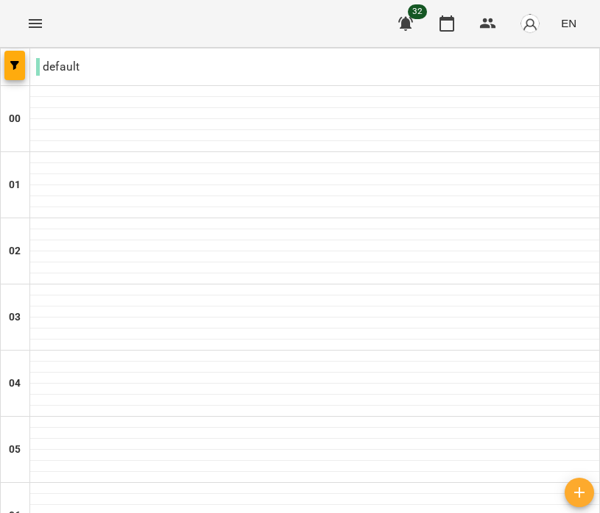
scroll to position [1078, 0]
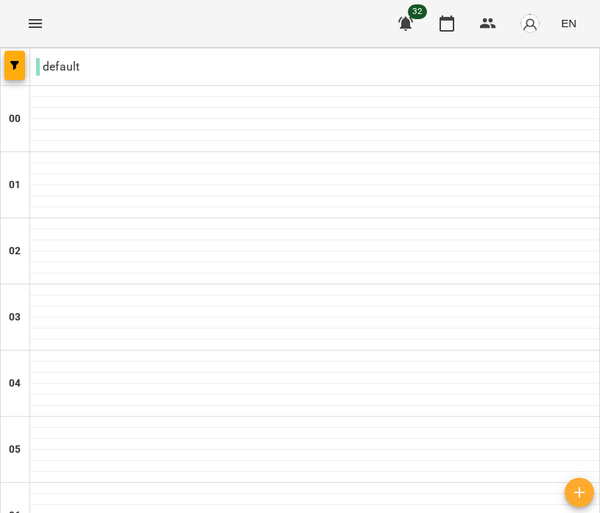
type input "**********"
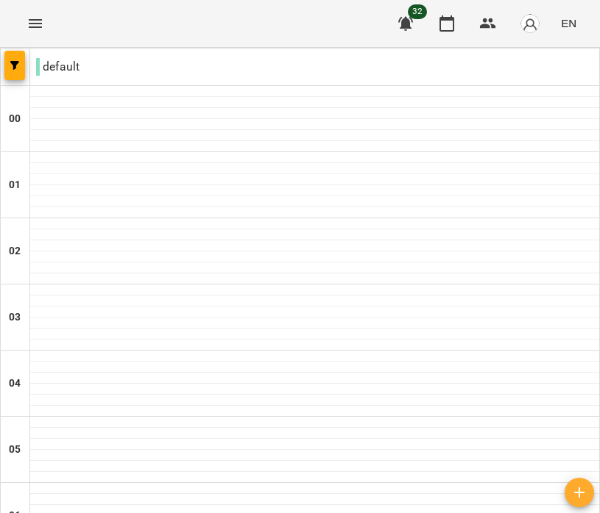
scroll to position [1050, 0]
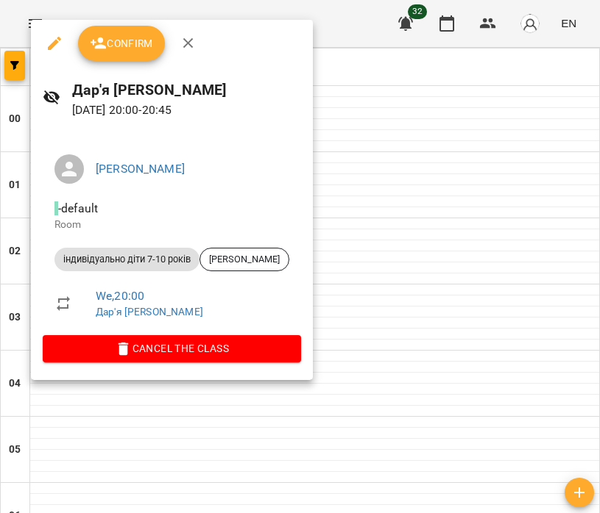
click at [382, 275] on div at bounding box center [300, 256] width 600 height 513
